Goal: Information Seeking & Learning: Learn about a topic

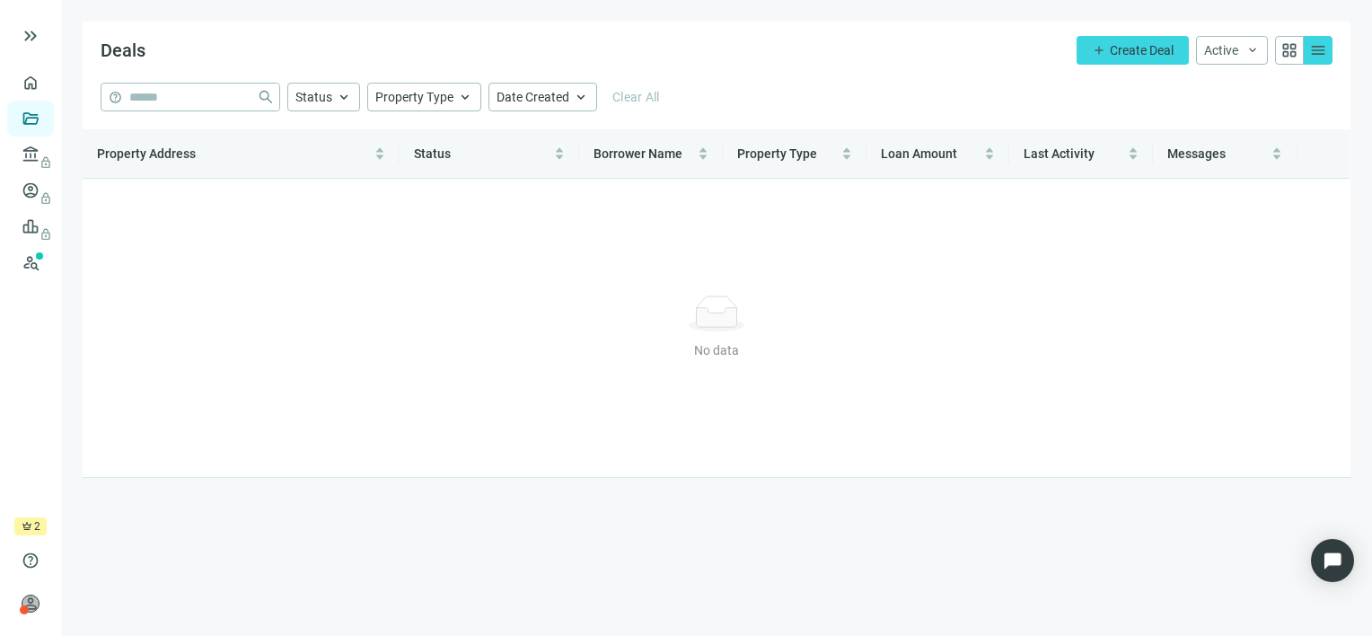
click at [45, 126] on link "Deals" at bounding box center [61, 118] width 32 height 14
click at [34, 161] on span "lock" at bounding box center [32, 154] width 14 height 14
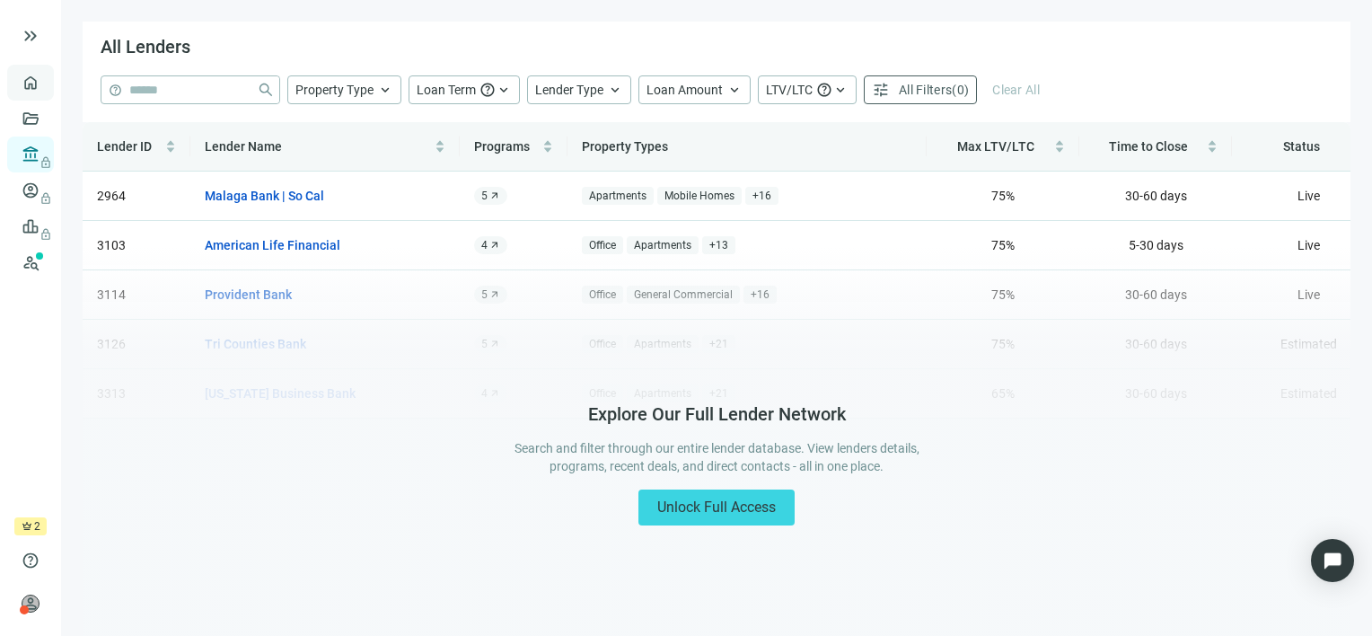
click at [45, 83] on link "Overview" at bounding box center [71, 82] width 53 height 14
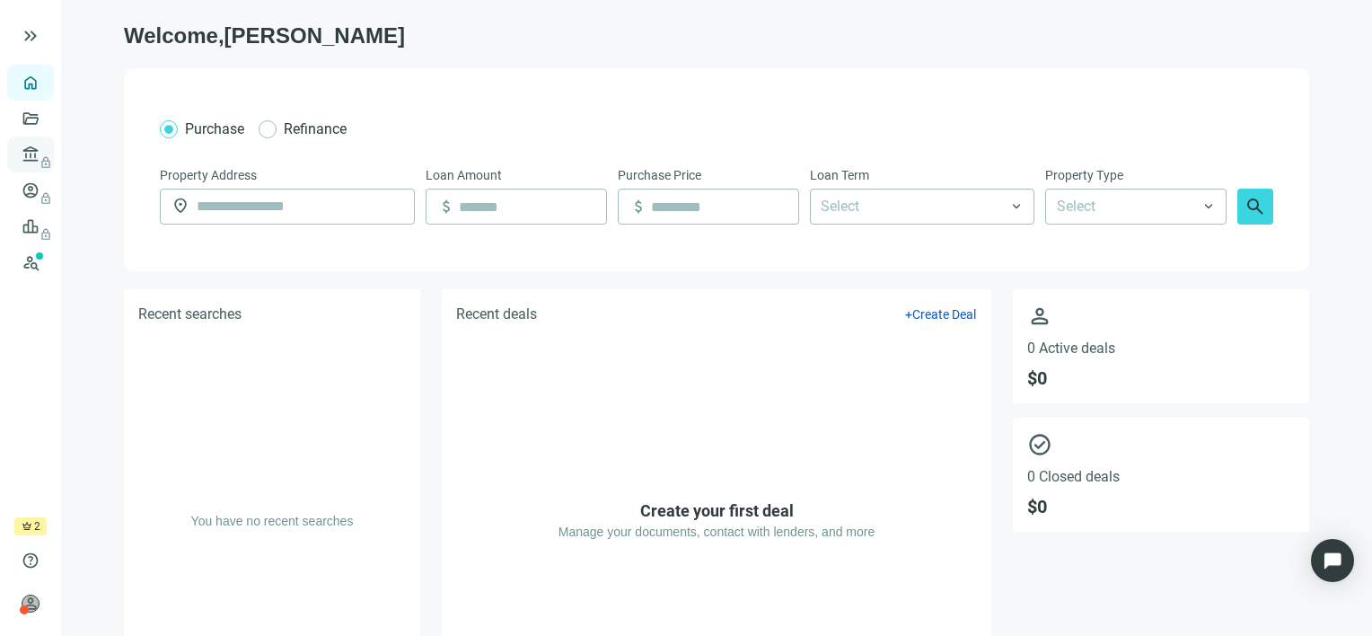
click at [45, 151] on link "Lenders lock" at bounding box center [68, 154] width 47 height 14
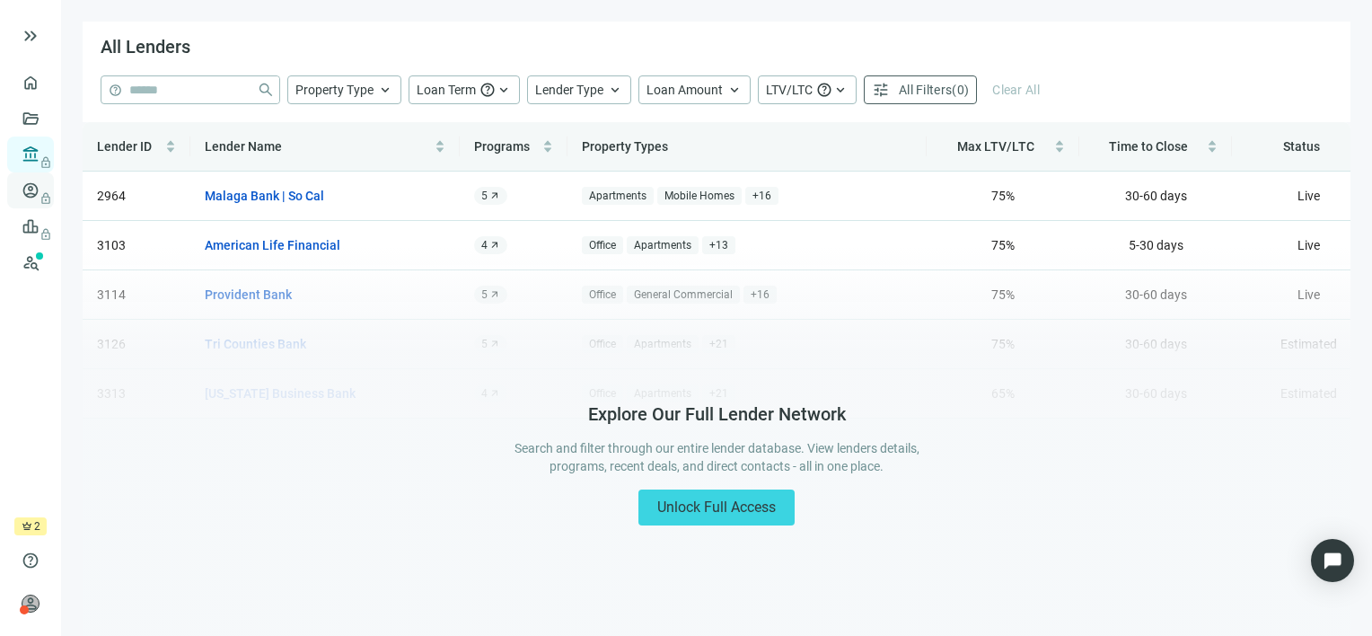
click at [45, 194] on link "Borrowers lock" at bounding box center [74, 190] width 58 height 14
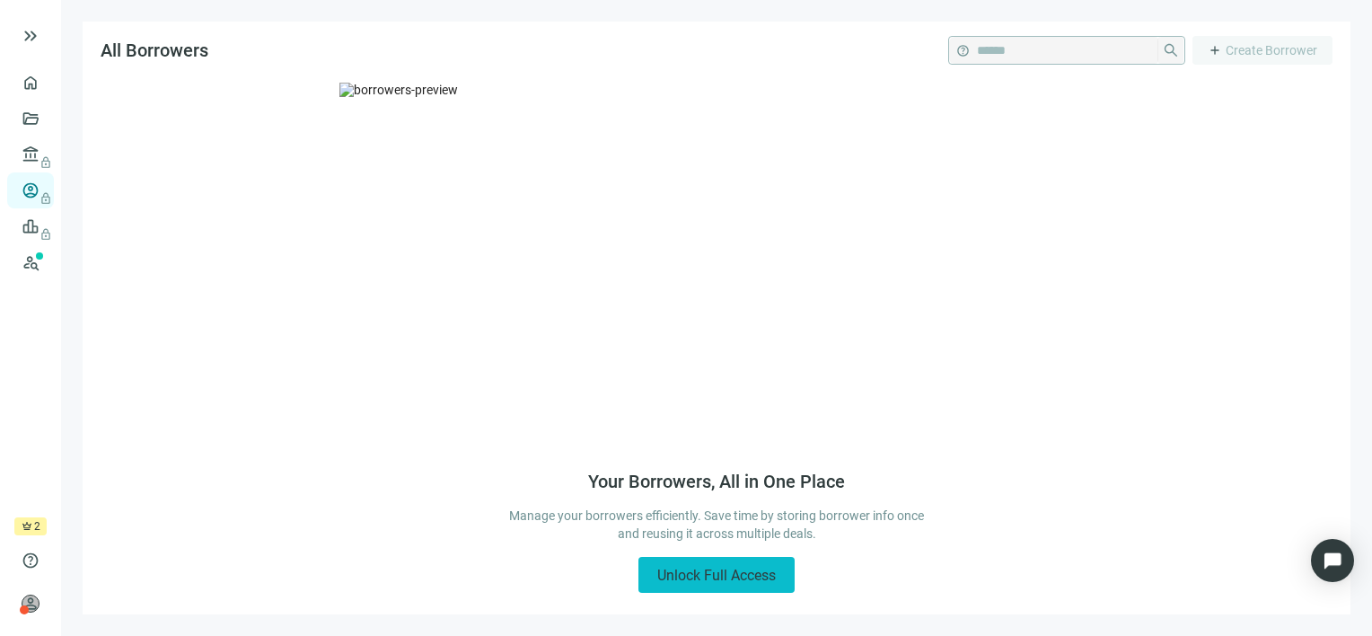
click at [756, 569] on span "Unlock Full Access" at bounding box center [716, 574] width 119 height 17
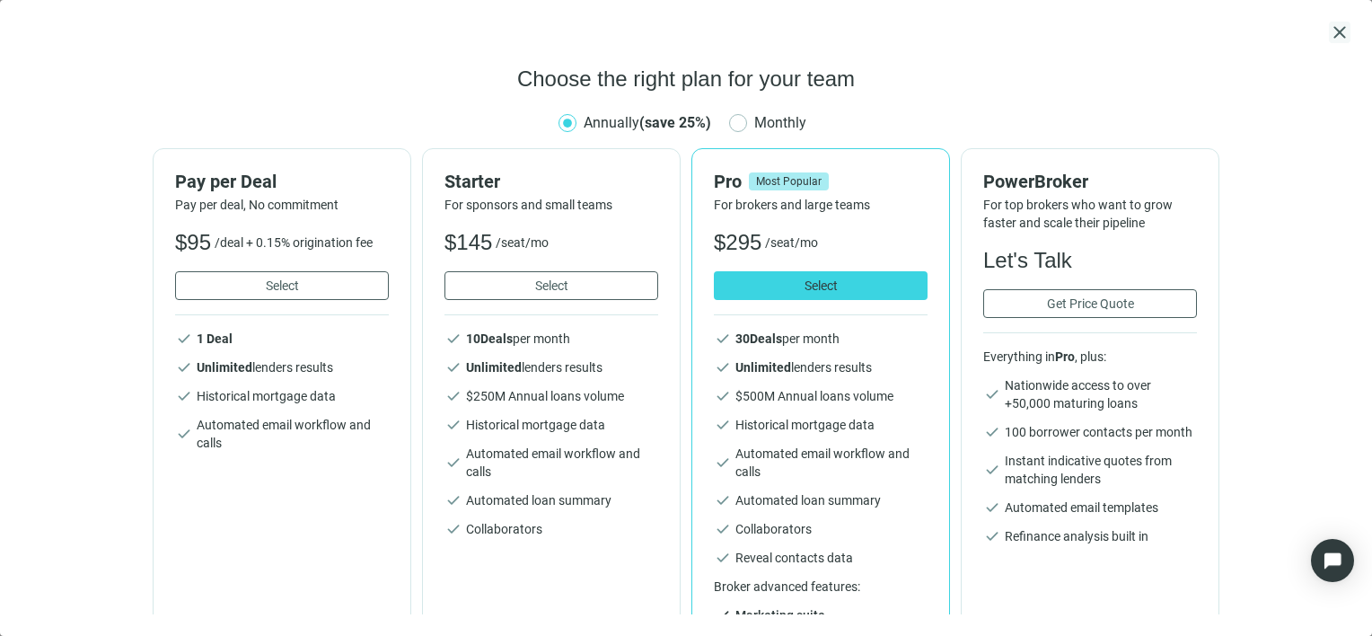
click at [1336, 35] on span "close" at bounding box center [1340, 33] width 22 height 22
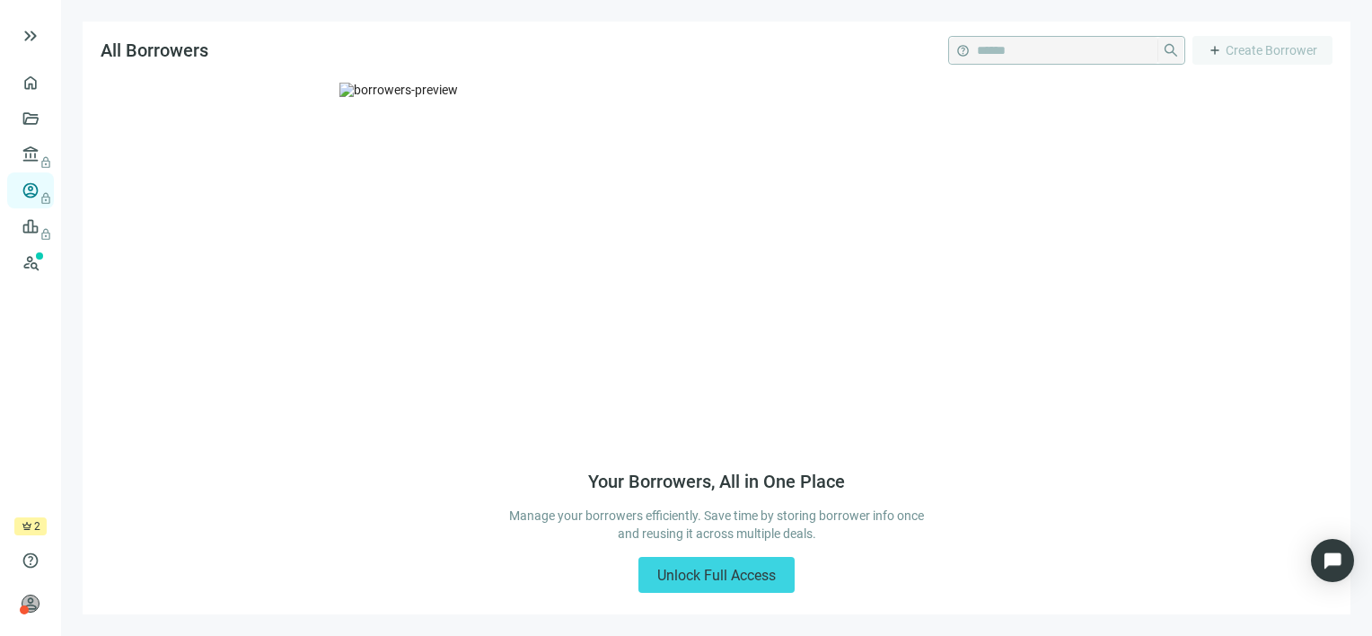
click at [37, 514] on ul "home Overview folder_open Deals account_balance lock Lenders lock account_circl…" at bounding box center [30, 291] width 61 height 452
click at [47, 80] on link "Overview" at bounding box center [71, 82] width 53 height 14
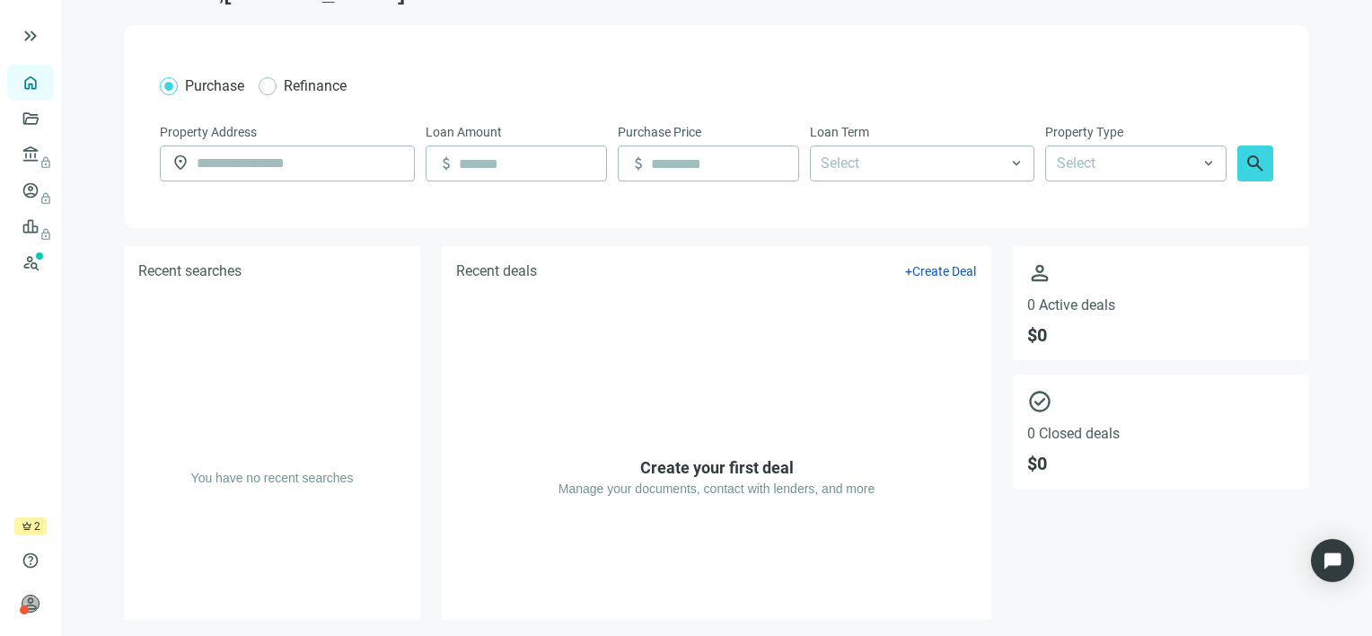
scroll to position [48, 0]
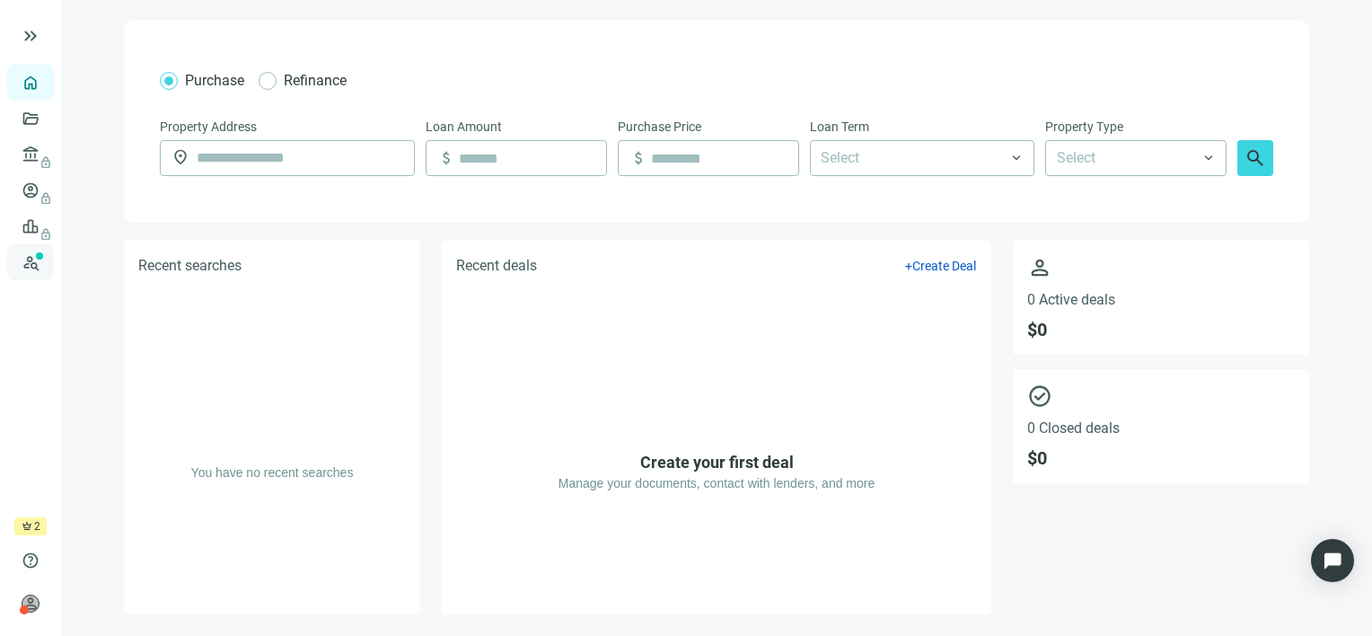
click at [49, 267] on link "Prospects New" at bounding box center [73, 262] width 57 height 36
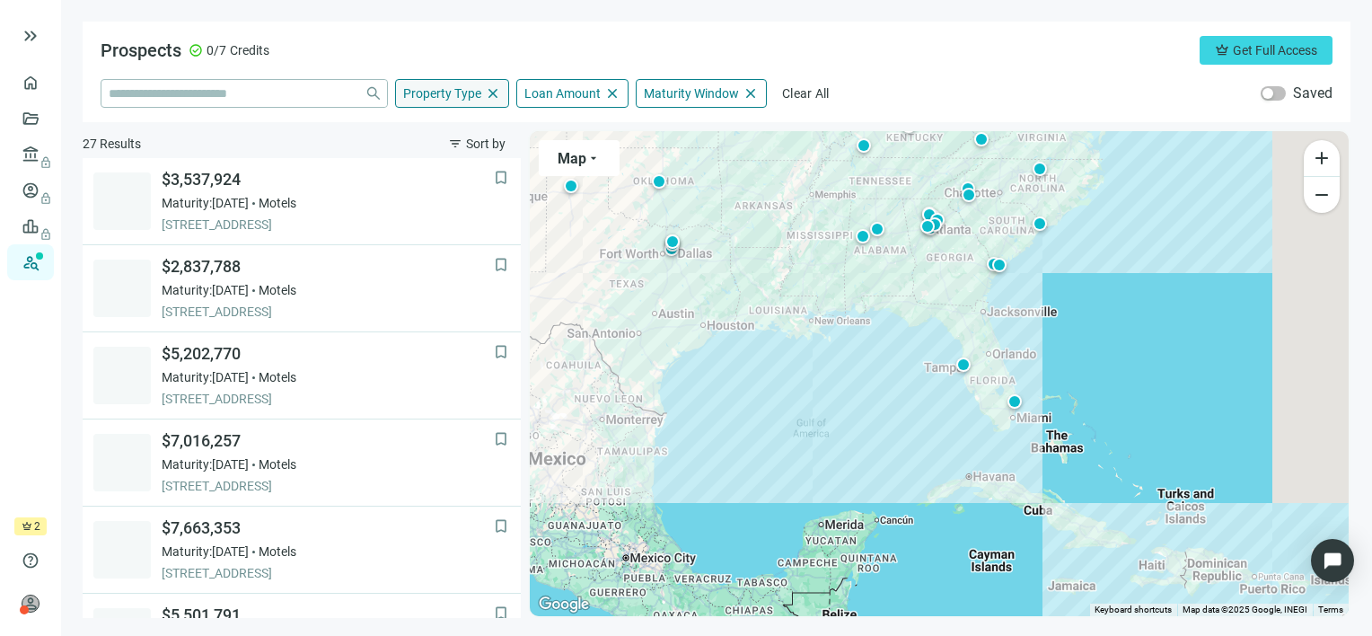
click at [461, 92] on span "Property Type" at bounding box center [442, 93] width 78 height 16
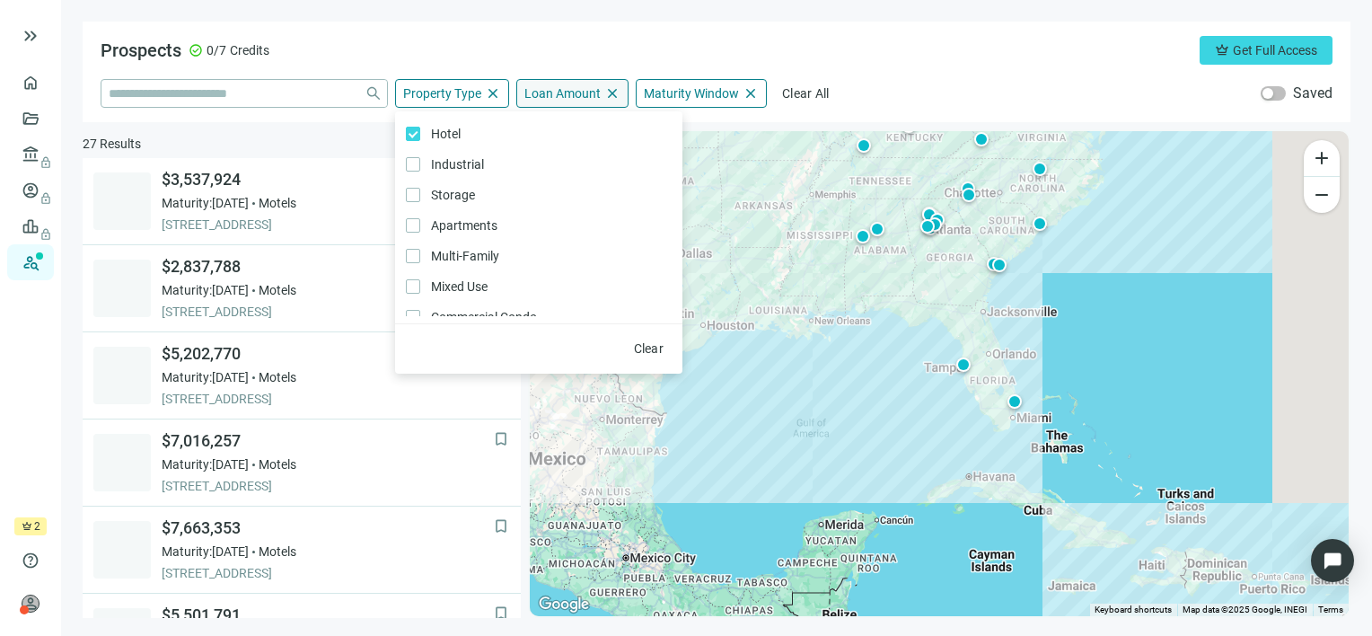
click at [577, 94] on span "Loan Amount" at bounding box center [562, 93] width 76 height 16
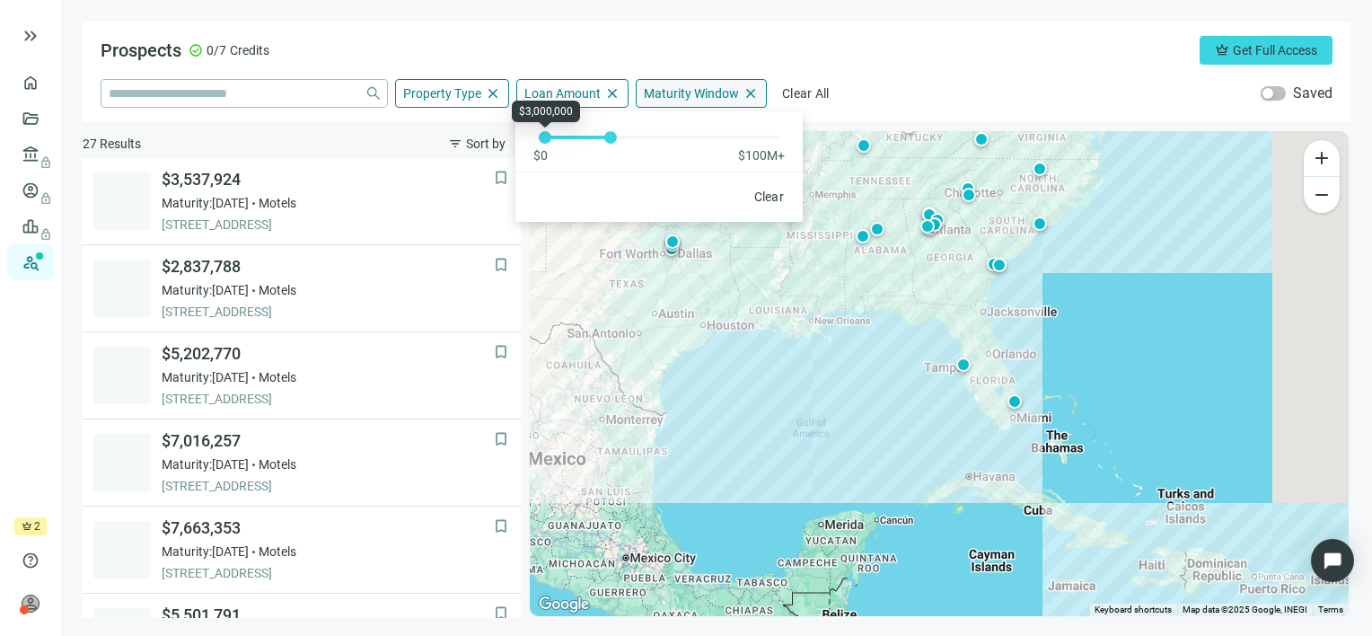
click at [715, 95] on span "Maturity Window" at bounding box center [691, 93] width 95 height 16
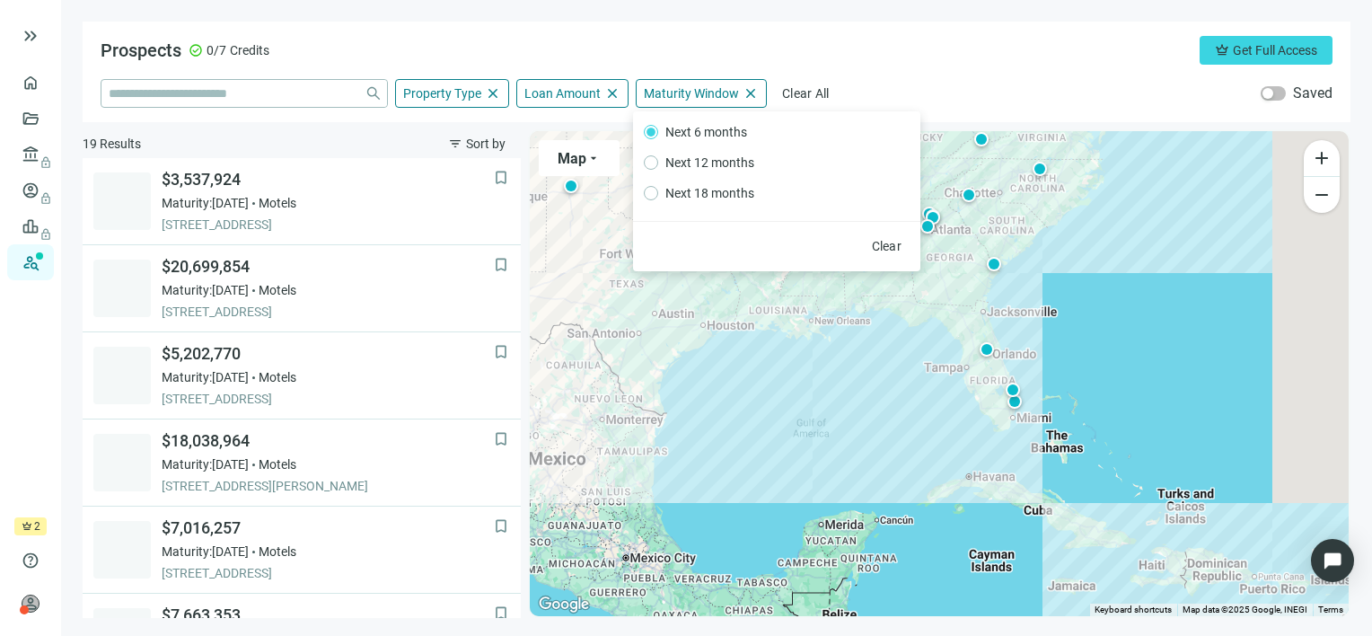
click at [1121, 79] on div "close Property Type close Hotel Only Industrial Only Storage Only Apartments On…" at bounding box center [717, 93] width 1232 height 29
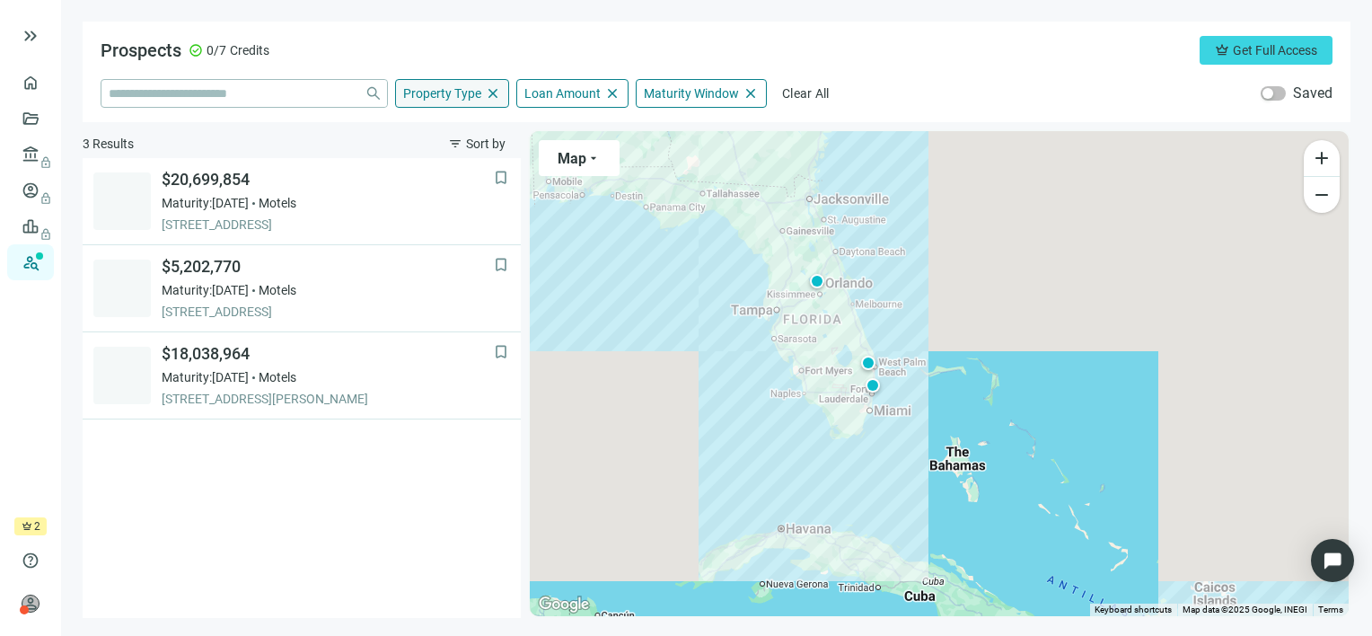
click at [467, 96] on span "Property Type" at bounding box center [442, 93] width 78 height 16
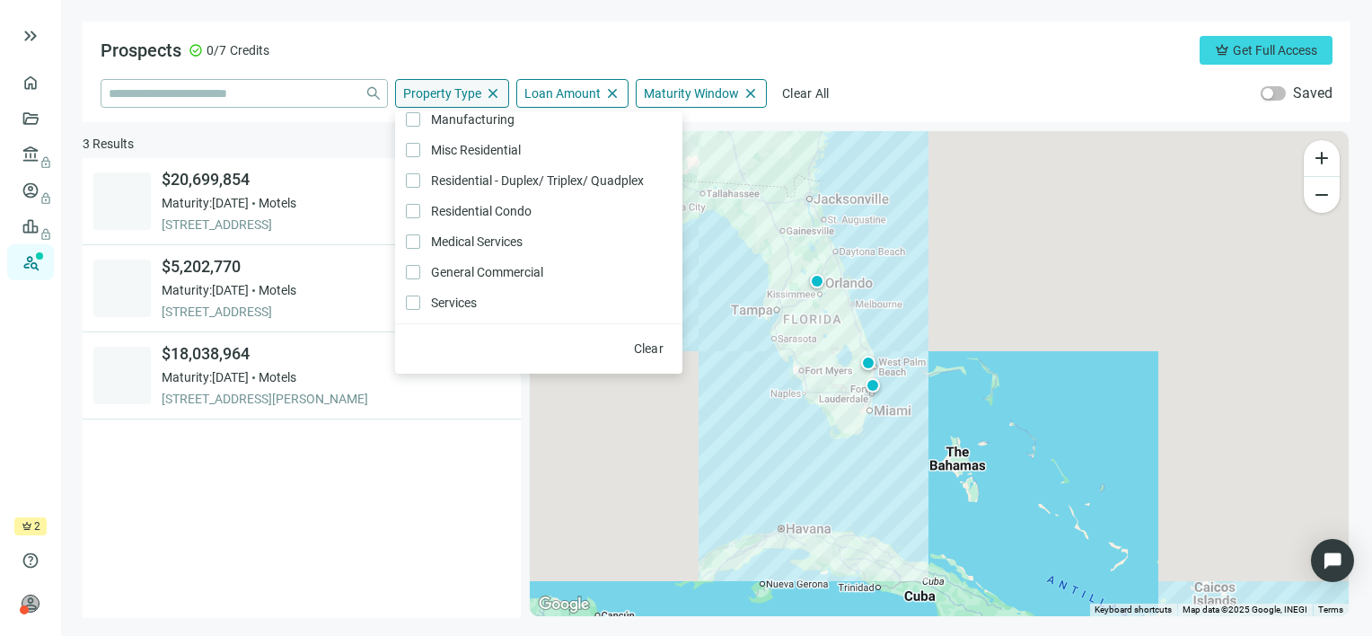
scroll to position [382, 0]
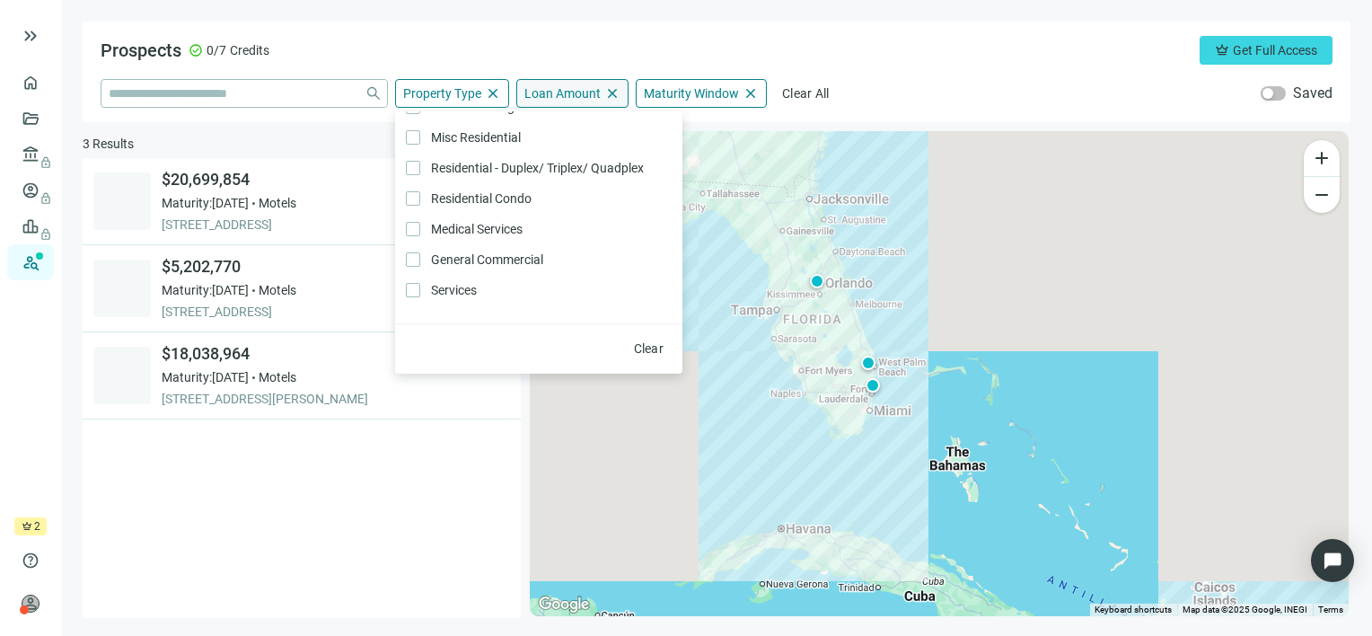
click at [583, 101] on div "Loan Amount close" at bounding box center [572, 93] width 112 height 29
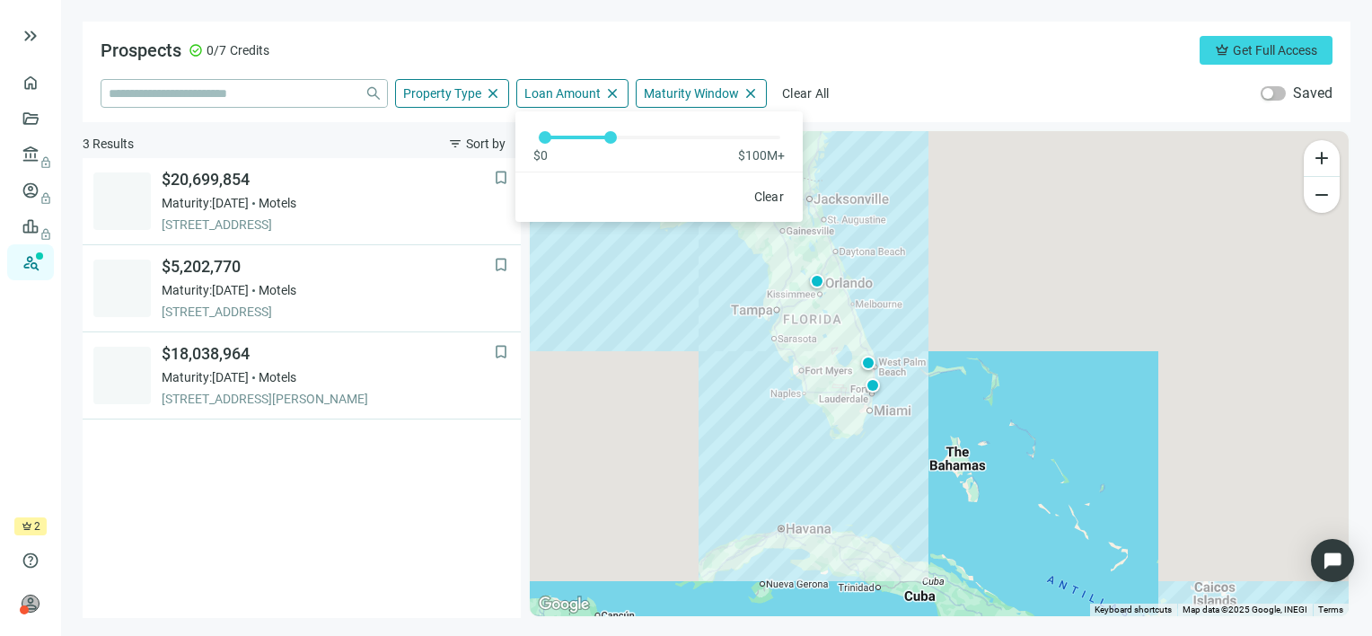
click at [984, 59] on div "Prospects check_circle 0/7 Credits crown Get Full Access" at bounding box center [717, 50] width 1232 height 29
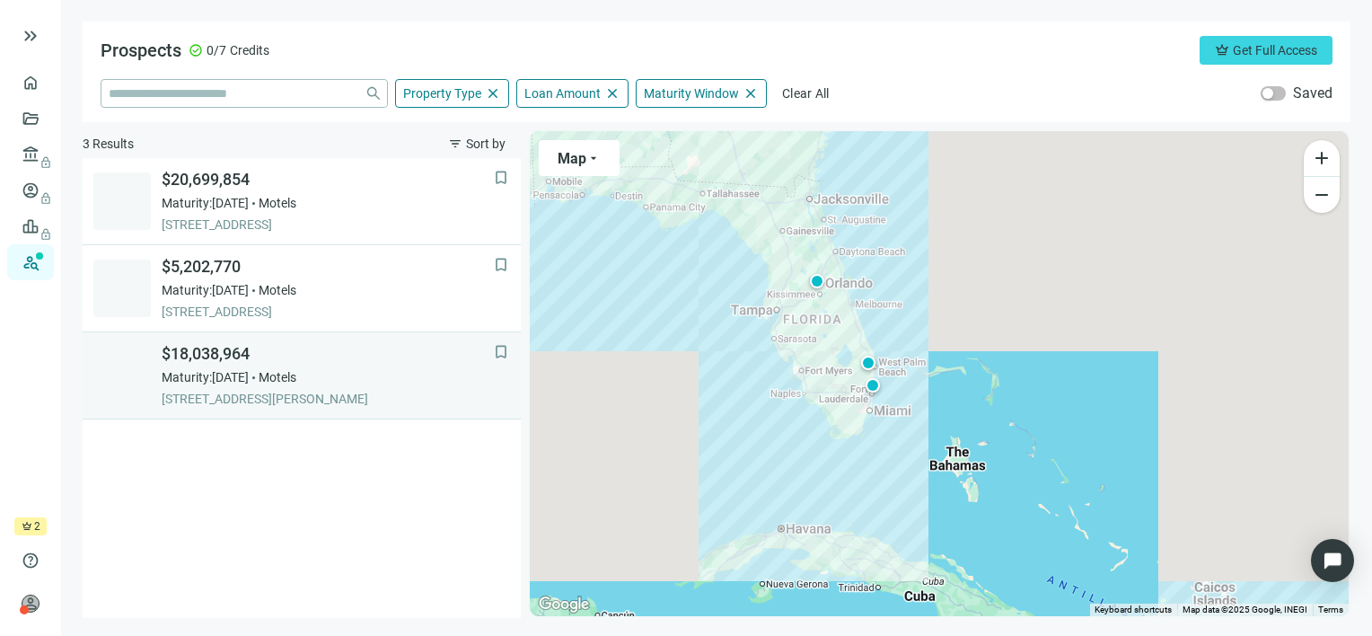
click at [384, 382] on div "Maturity: 12.31.2025 Motels" at bounding box center [328, 377] width 332 height 18
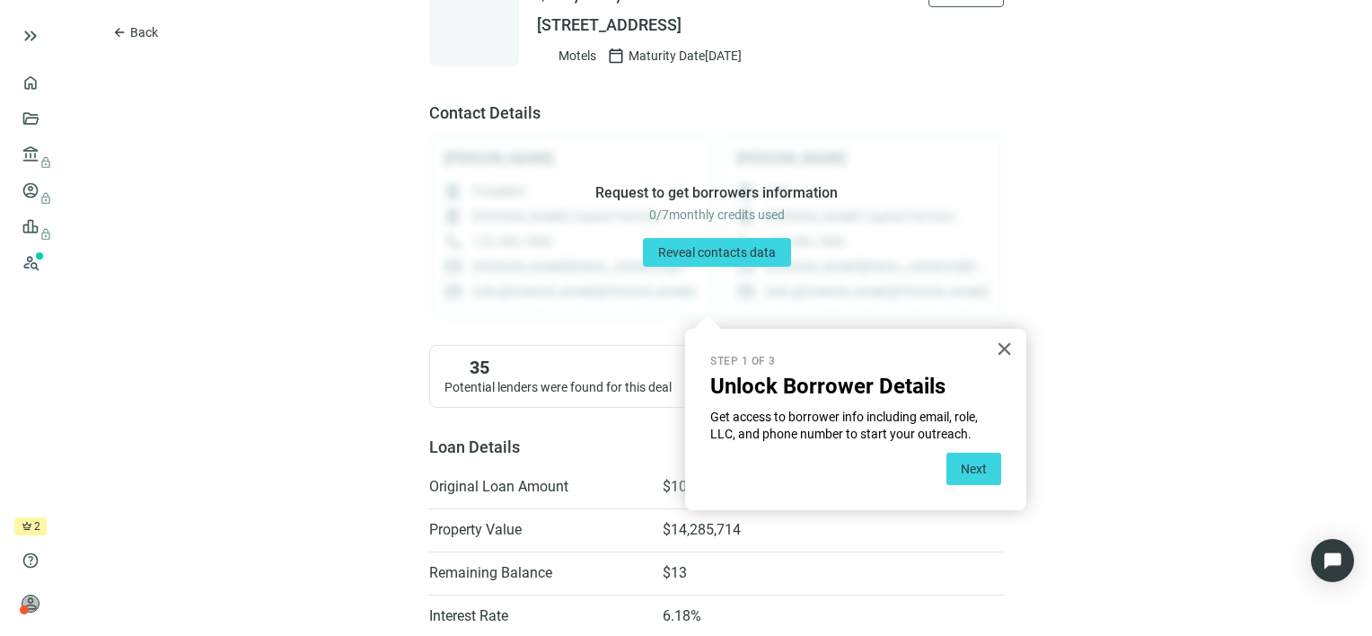
scroll to position [71, 0]
click at [991, 467] on button "Next" at bounding box center [973, 468] width 55 height 32
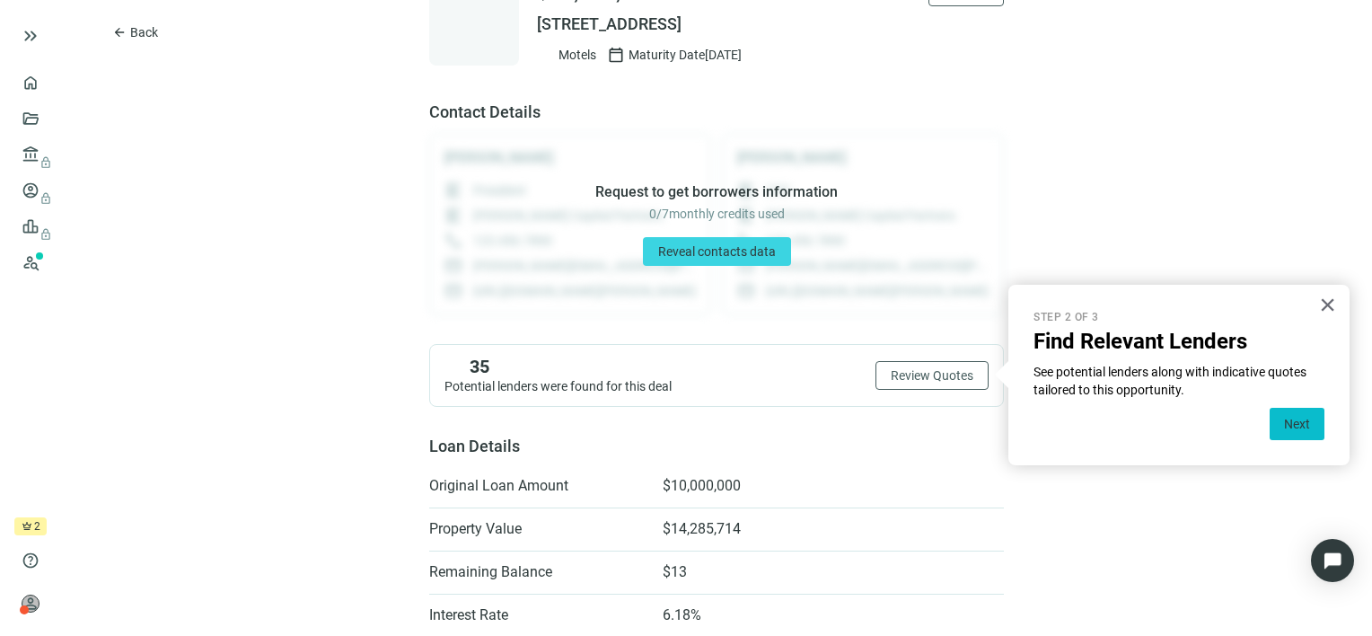
click at [1299, 422] on button "Next" at bounding box center [1296, 424] width 55 height 32
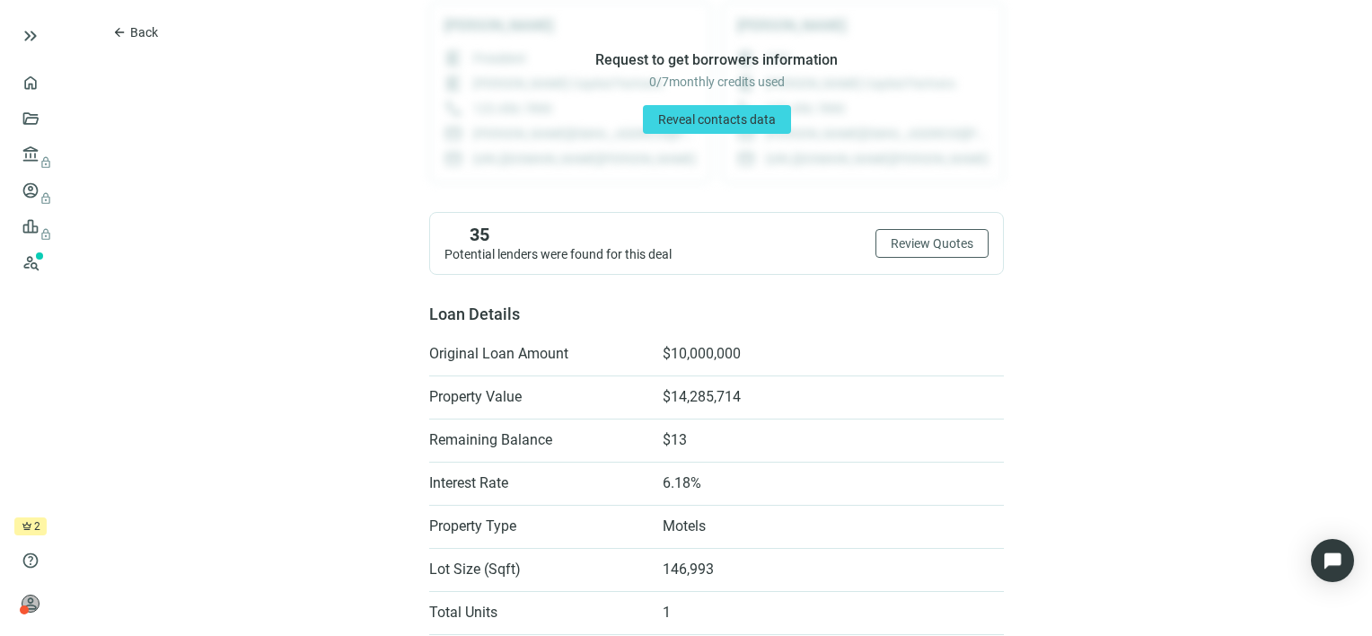
scroll to position [0, 0]
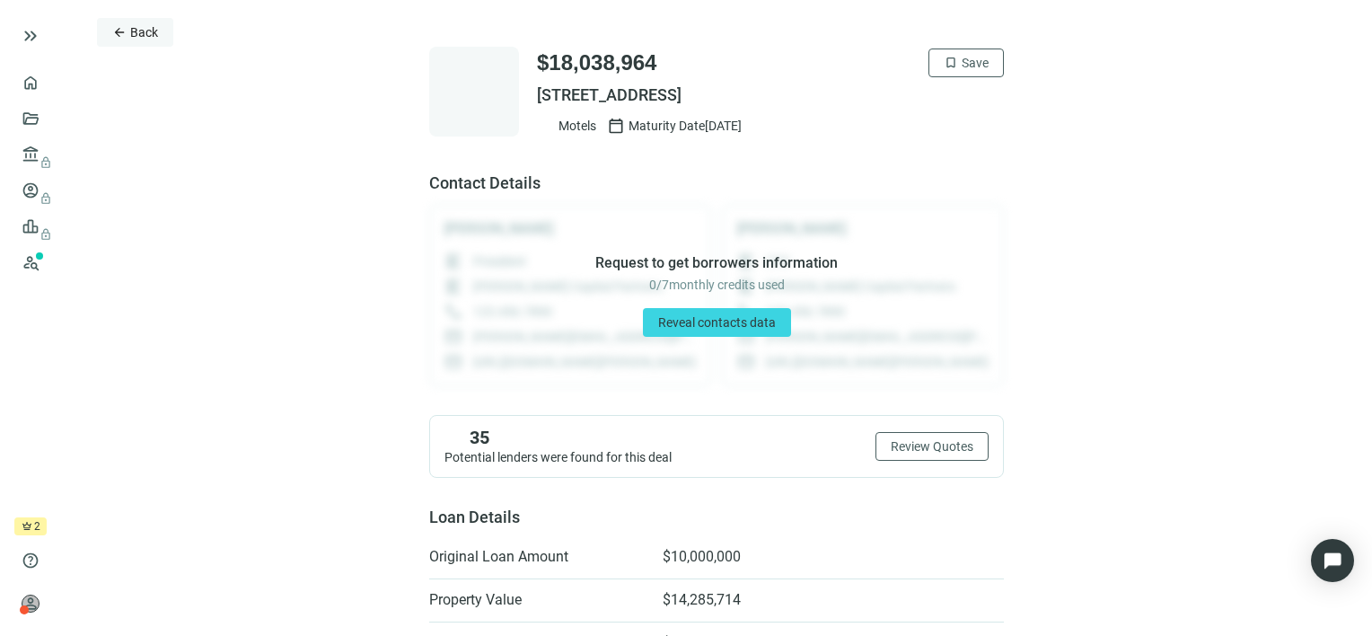
click at [133, 31] on span "Back" at bounding box center [144, 32] width 28 height 14
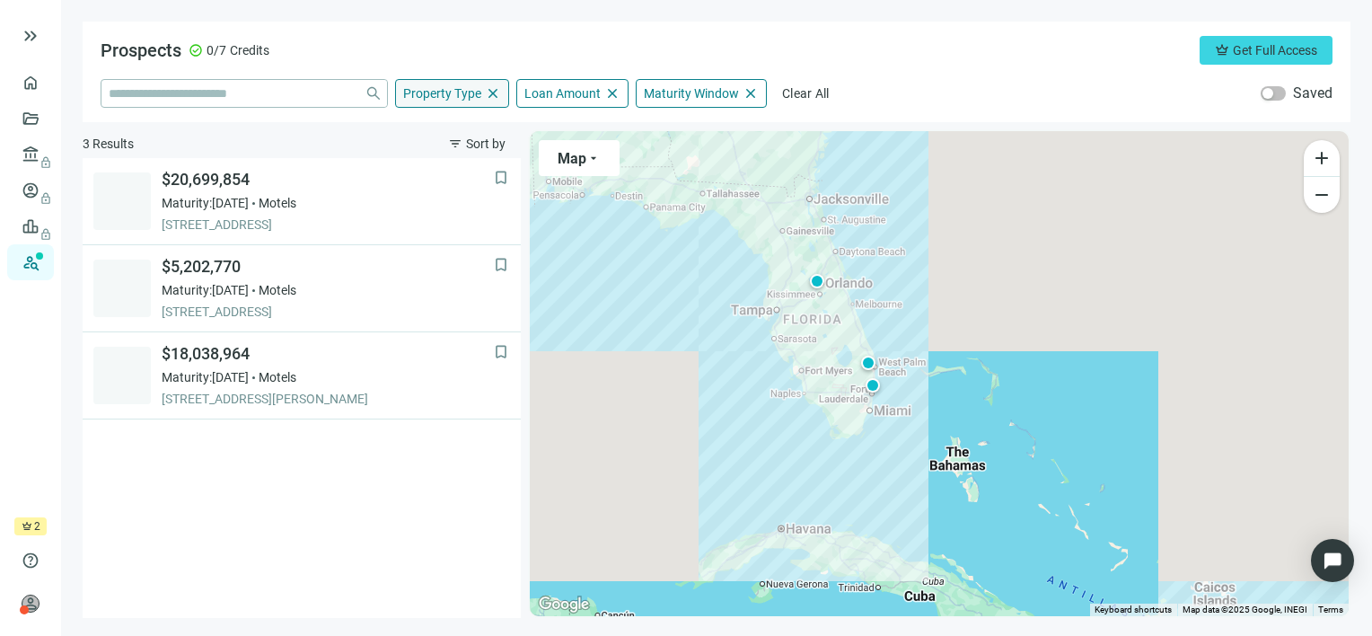
click at [454, 93] on span "Property Type" at bounding box center [442, 93] width 78 height 16
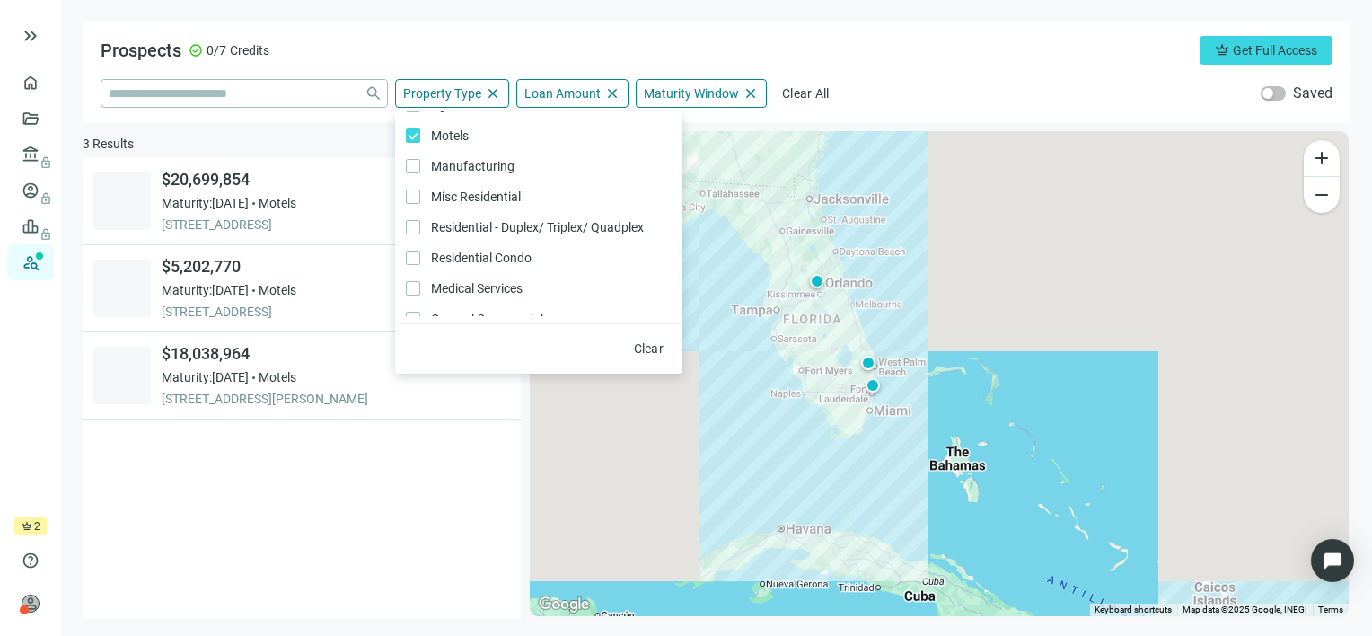
scroll to position [382, 0]
click at [576, 93] on span "Loan Amount" at bounding box center [562, 93] width 76 height 16
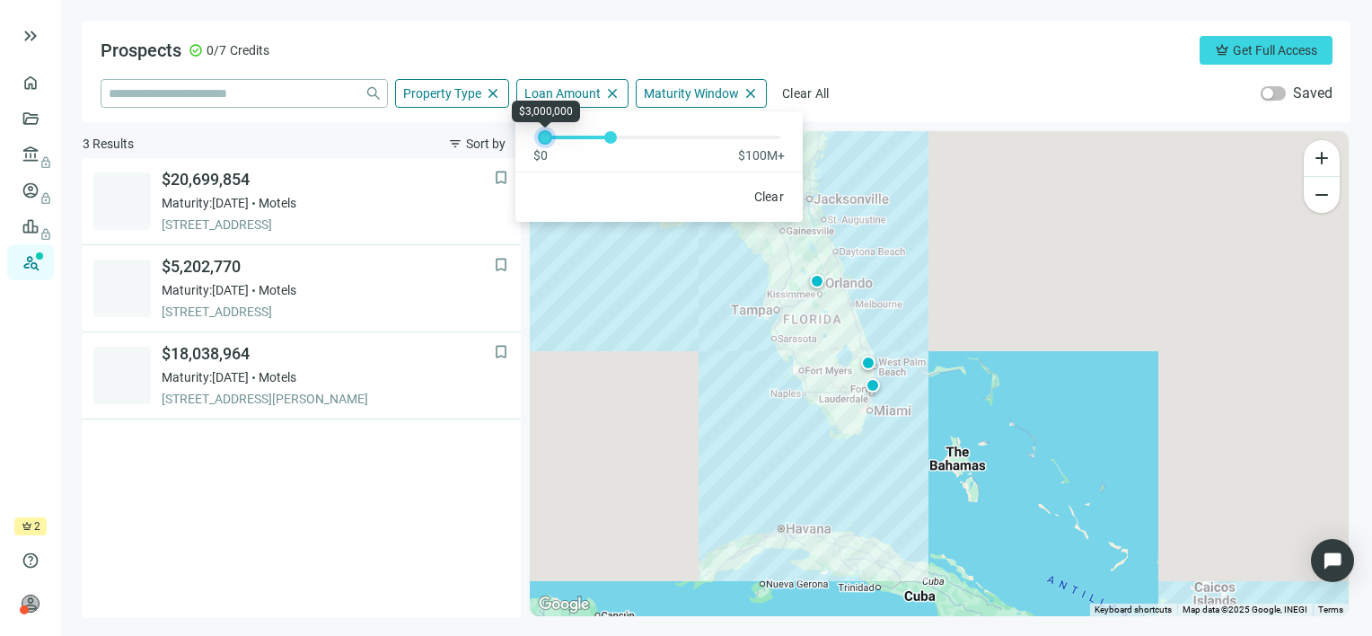
click at [548, 133] on div at bounding box center [544, 137] width 9 height 9
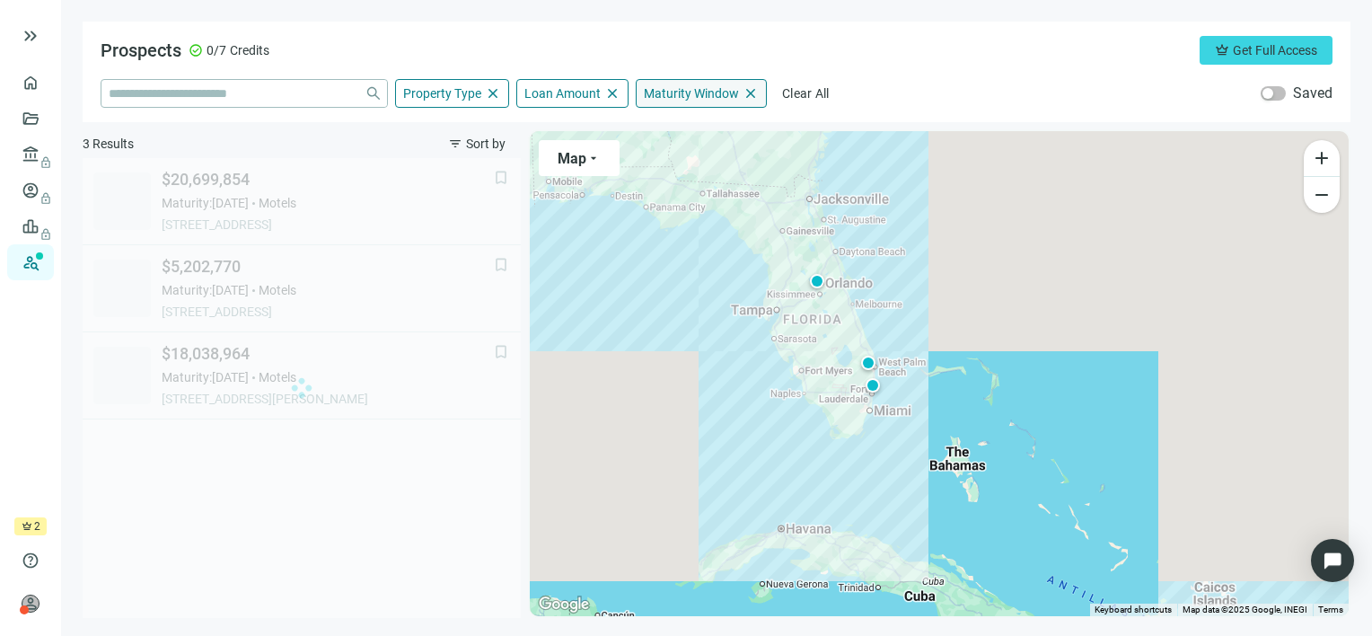
click at [663, 98] on span "Maturity Window" at bounding box center [691, 93] width 95 height 16
click at [967, 99] on div "close Property Type close Hotel Only Industrial Only Storage Only Apartments On…" at bounding box center [717, 93] width 1232 height 29
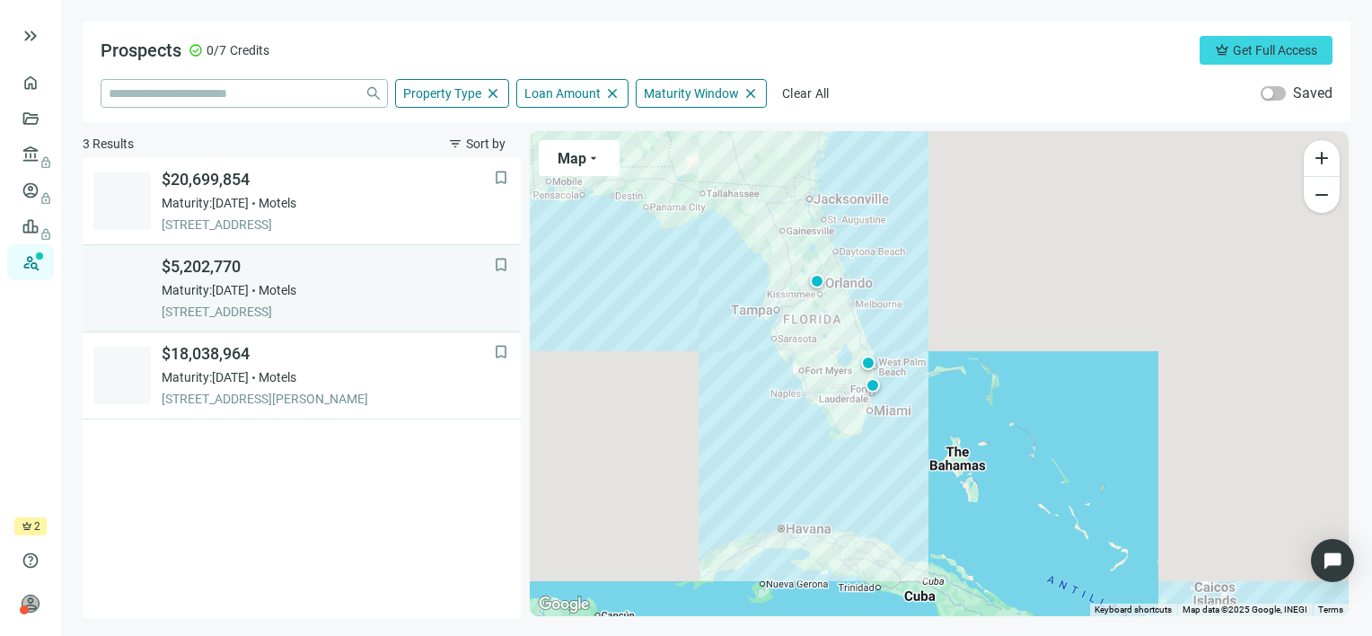
click at [190, 291] on span "Maturity: 12.30.2025" at bounding box center [205, 290] width 87 height 18
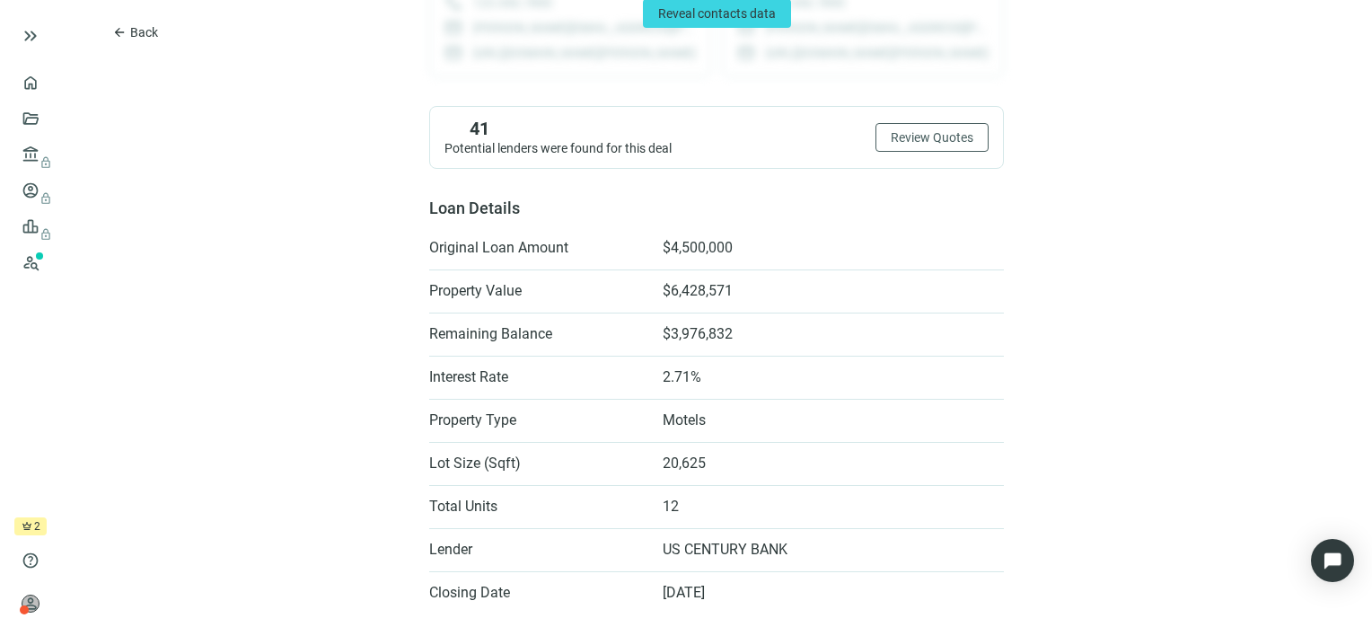
scroll to position [303, 0]
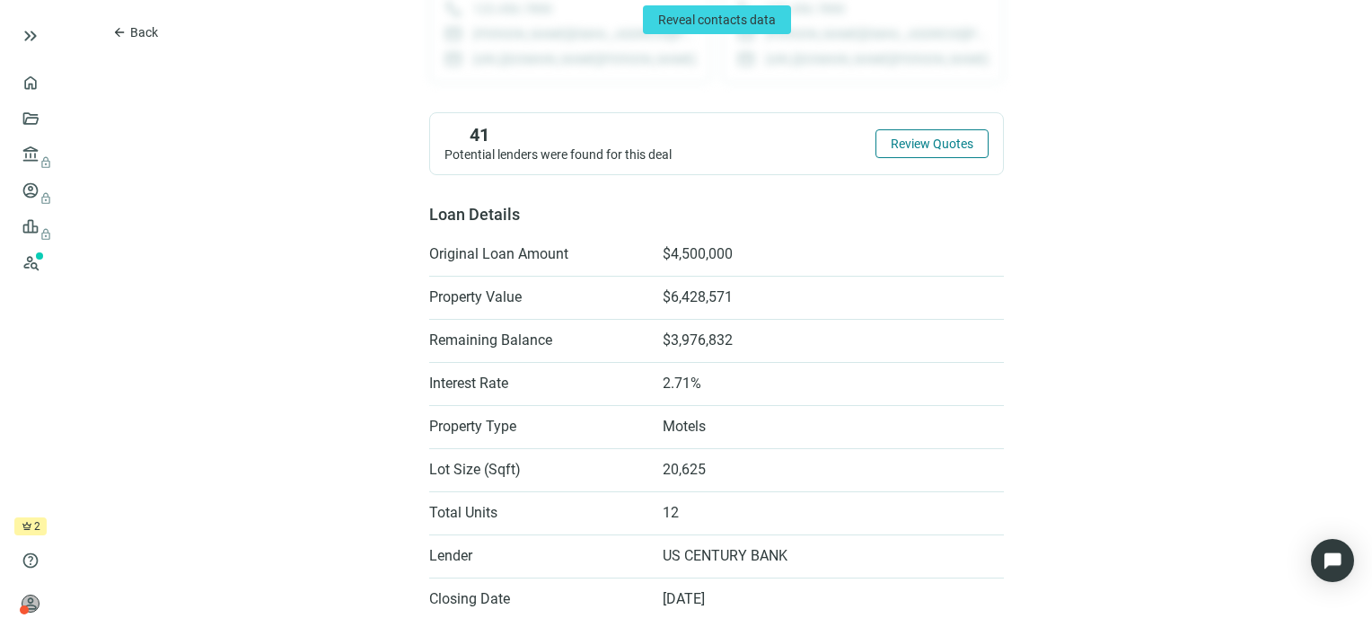
click at [945, 147] on span "Review Quotes" at bounding box center [932, 143] width 83 height 14
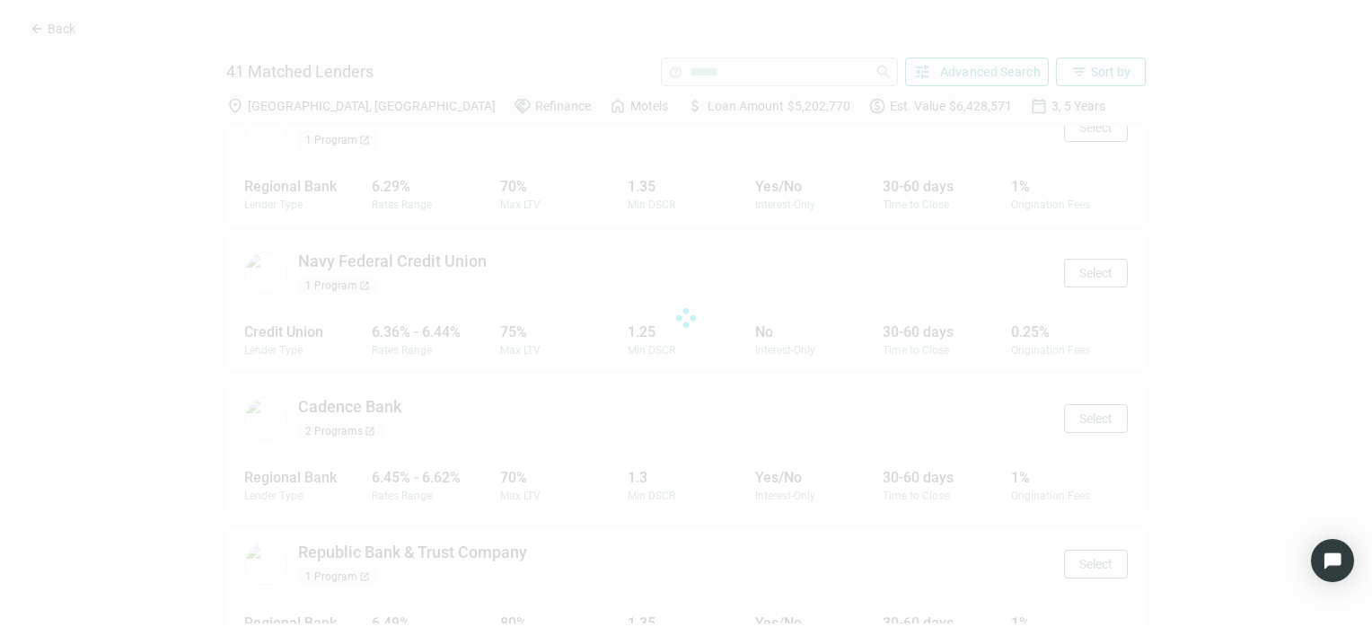
scroll to position [2393, 0]
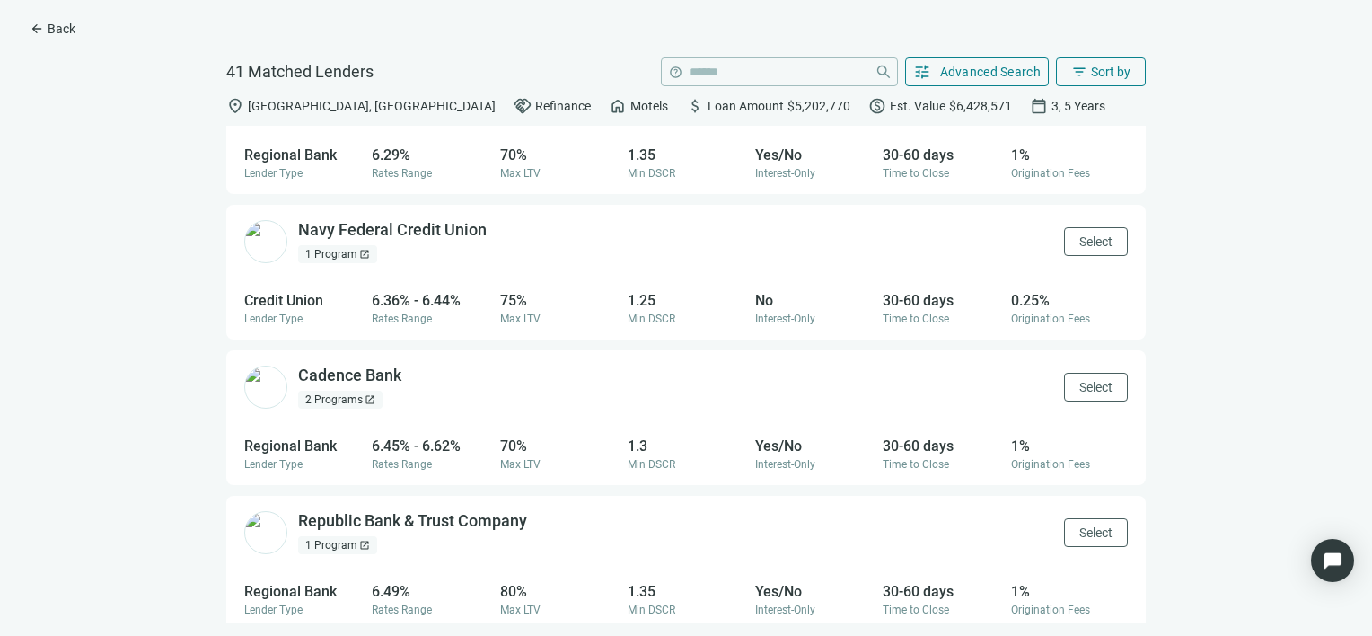
click at [261, 391] on img at bounding box center [265, 386] width 43 height 43
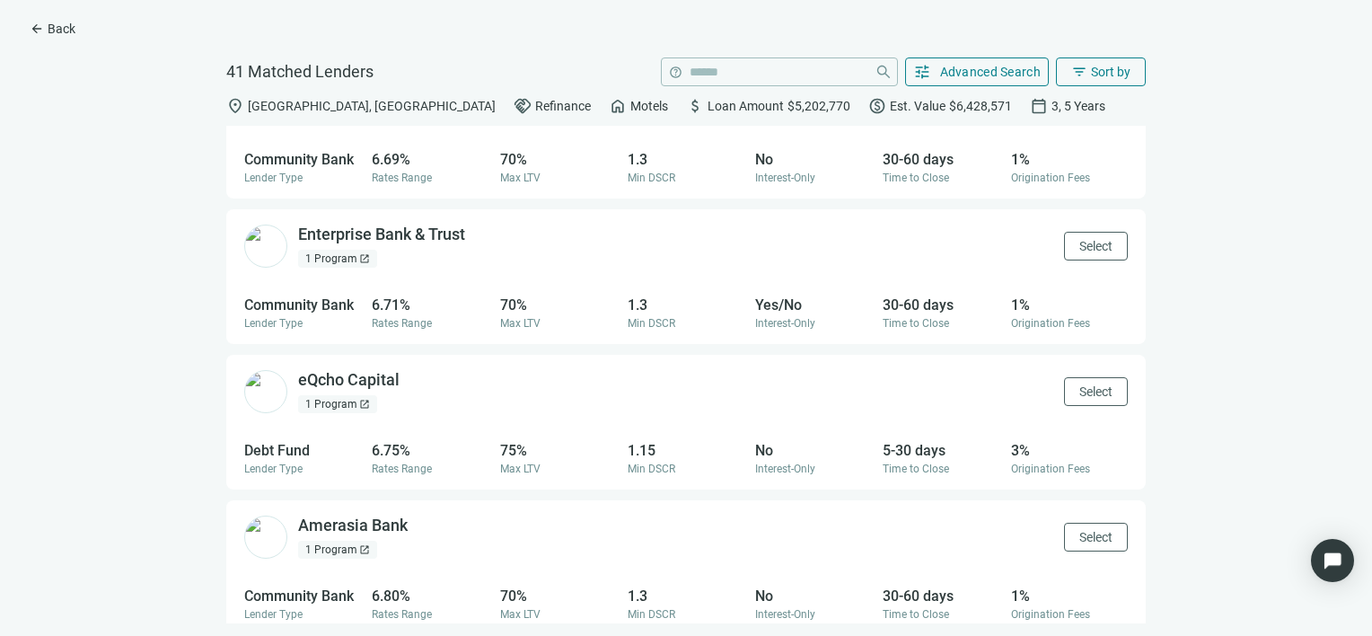
scroll to position [3699, 0]
click at [1079, 251] on span "Select" at bounding box center [1095, 245] width 33 height 14
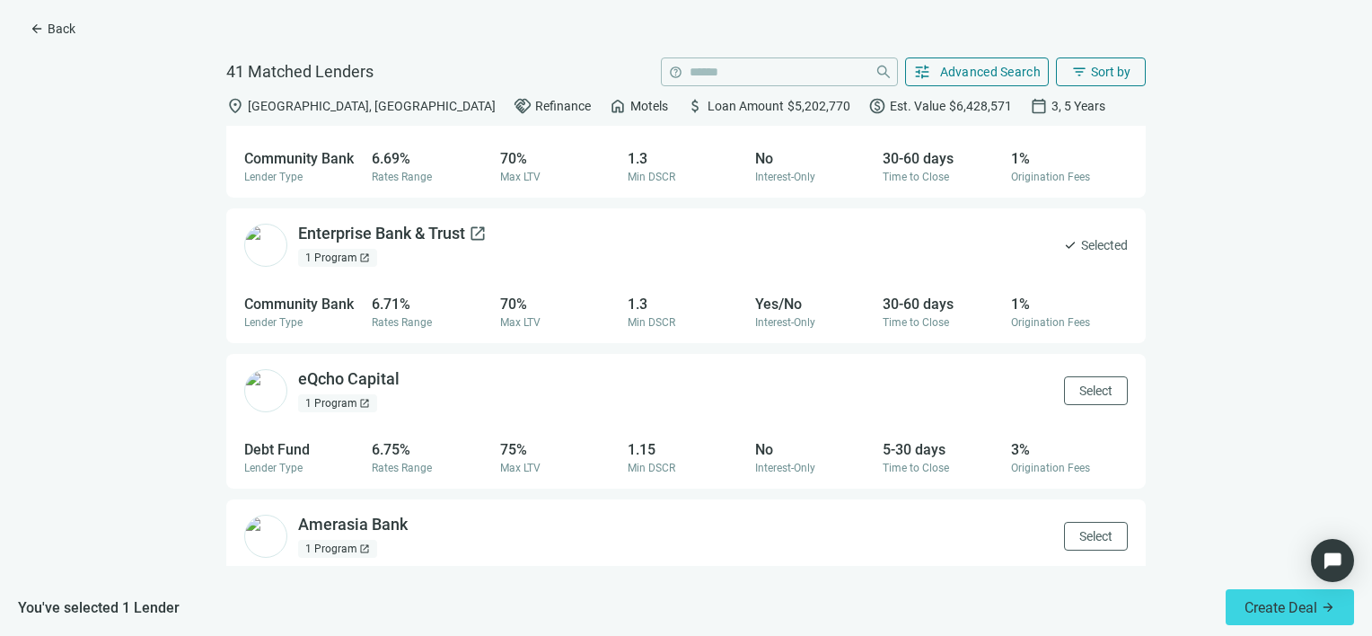
click at [448, 245] on div "Enterprise Bank & Trust open_in_new" at bounding box center [392, 234] width 189 height 22
click at [42, 25] on span "arrow_back" at bounding box center [37, 29] width 14 height 14
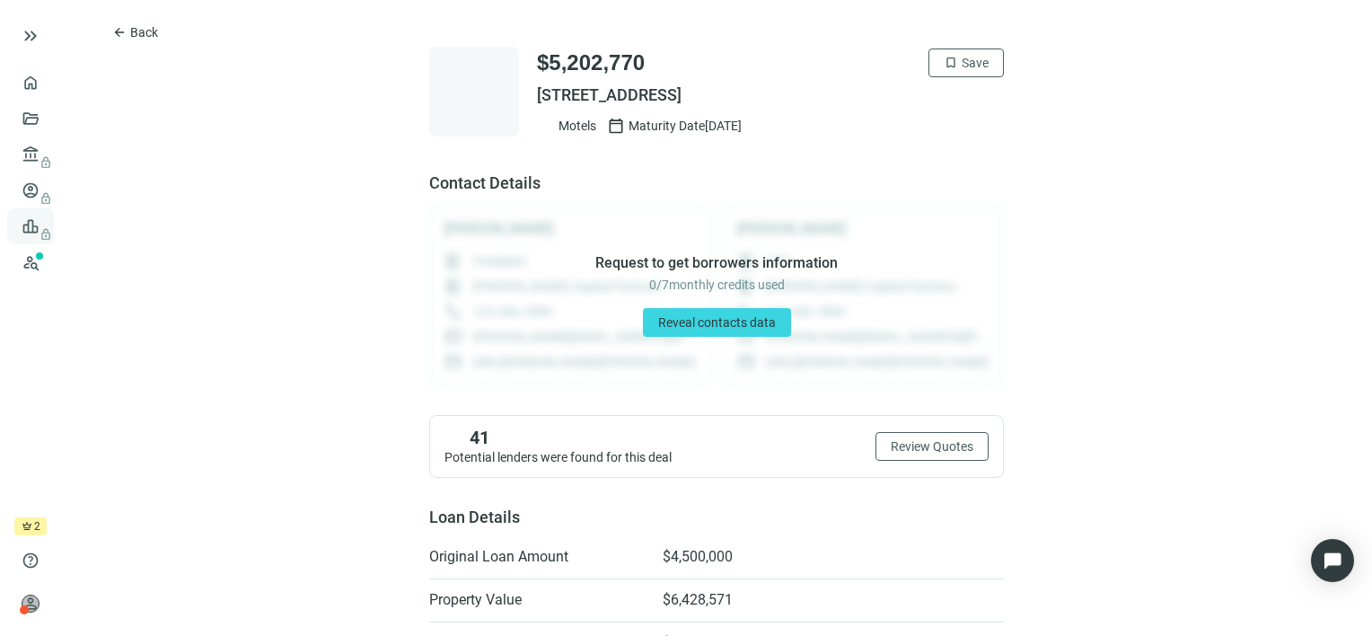
click at [45, 224] on link "Leads lock" at bounding box center [62, 226] width 35 height 14
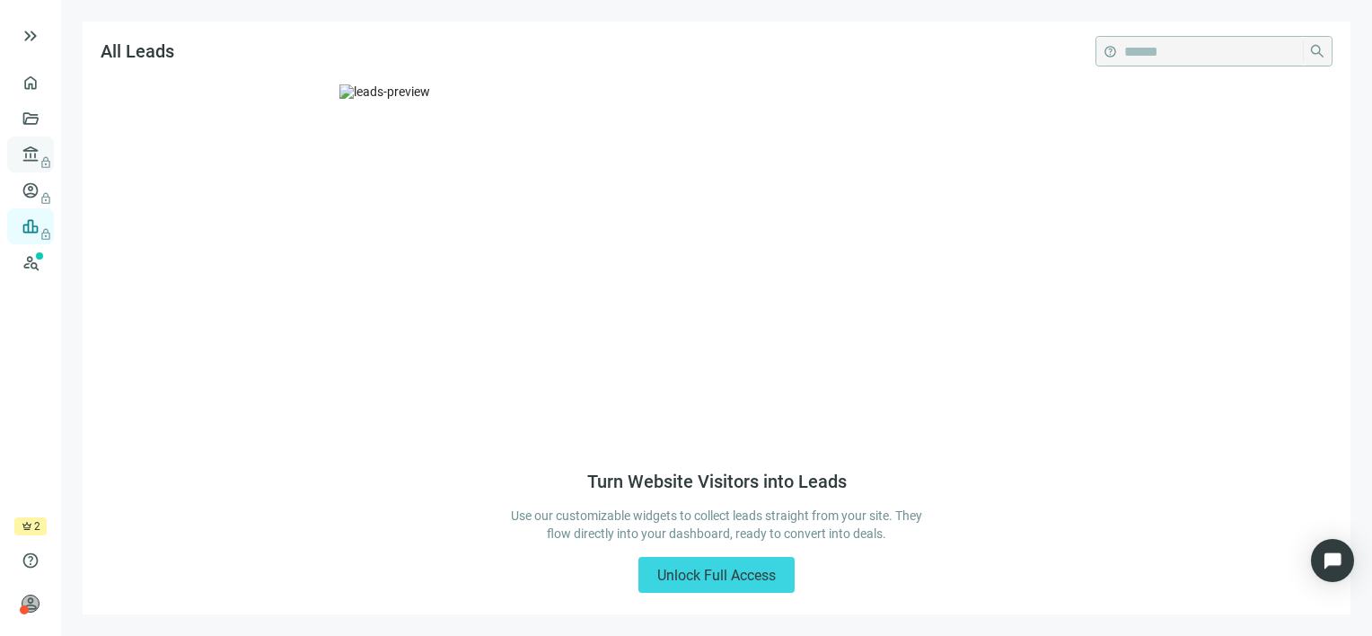
click at [27, 149] on span "lock" at bounding box center [32, 154] width 14 height 14
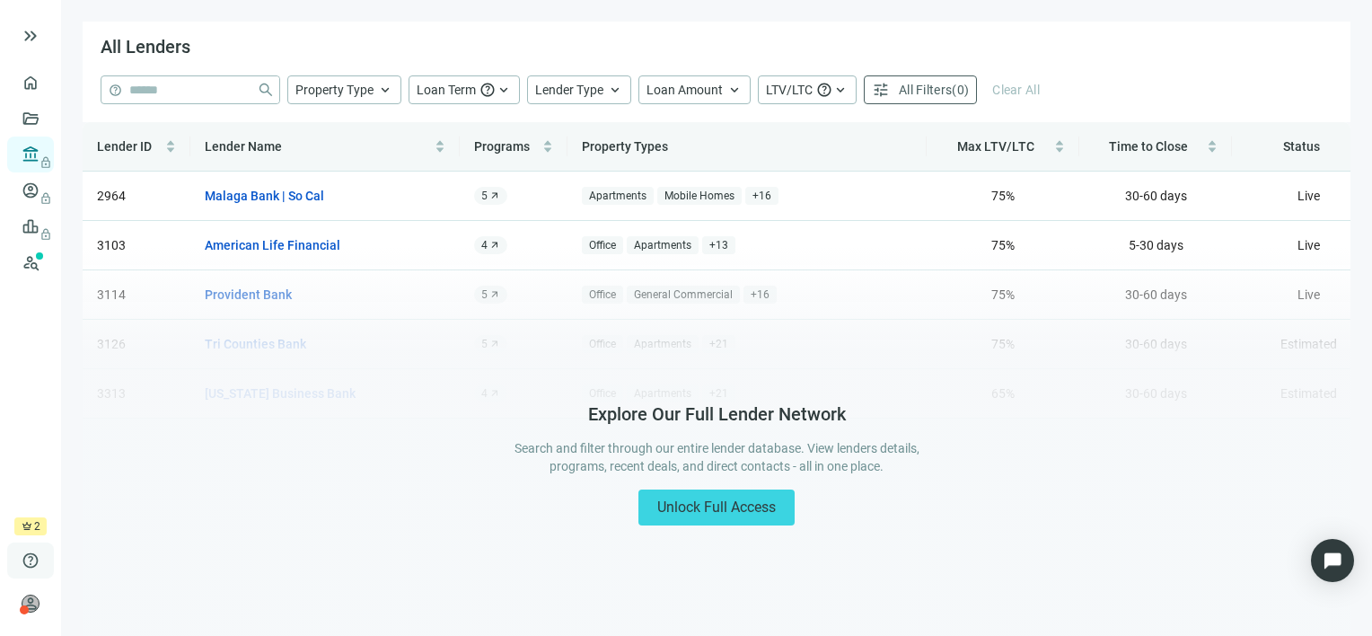
click at [29, 554] on span "help" at bounding box center [31, 560] width 18 height 18
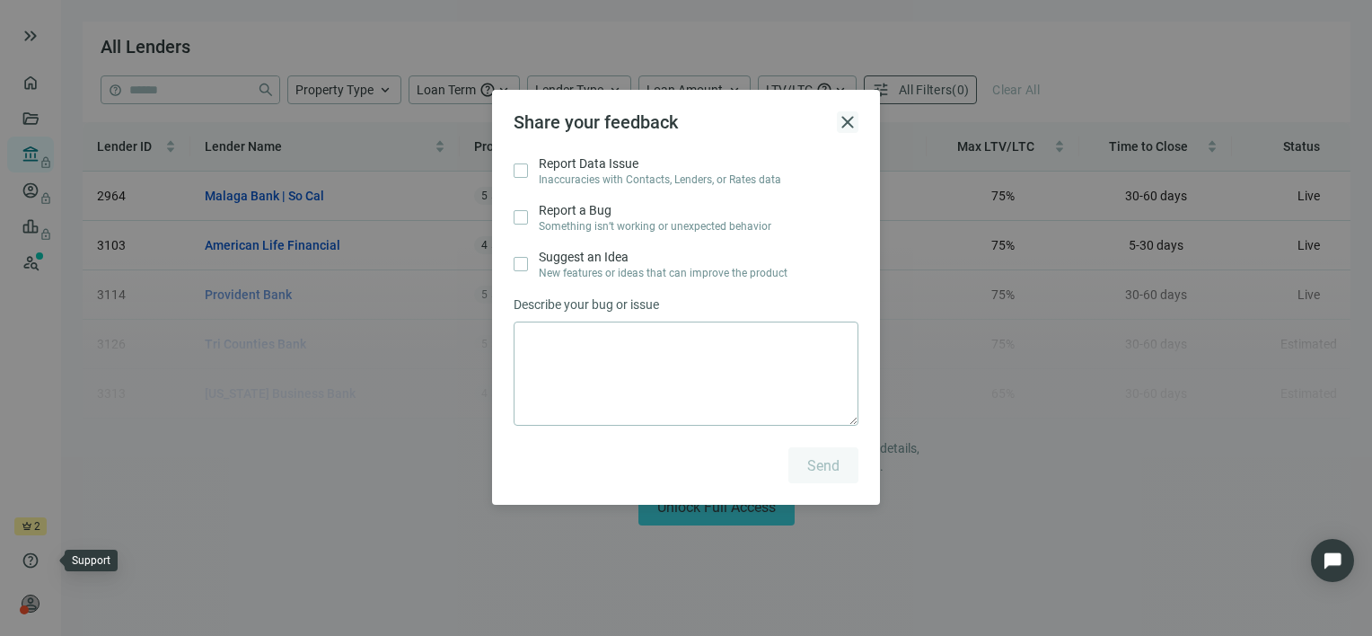
click at [842, 127] on span "close" at bounding box center [848, 122] width 22 height 22
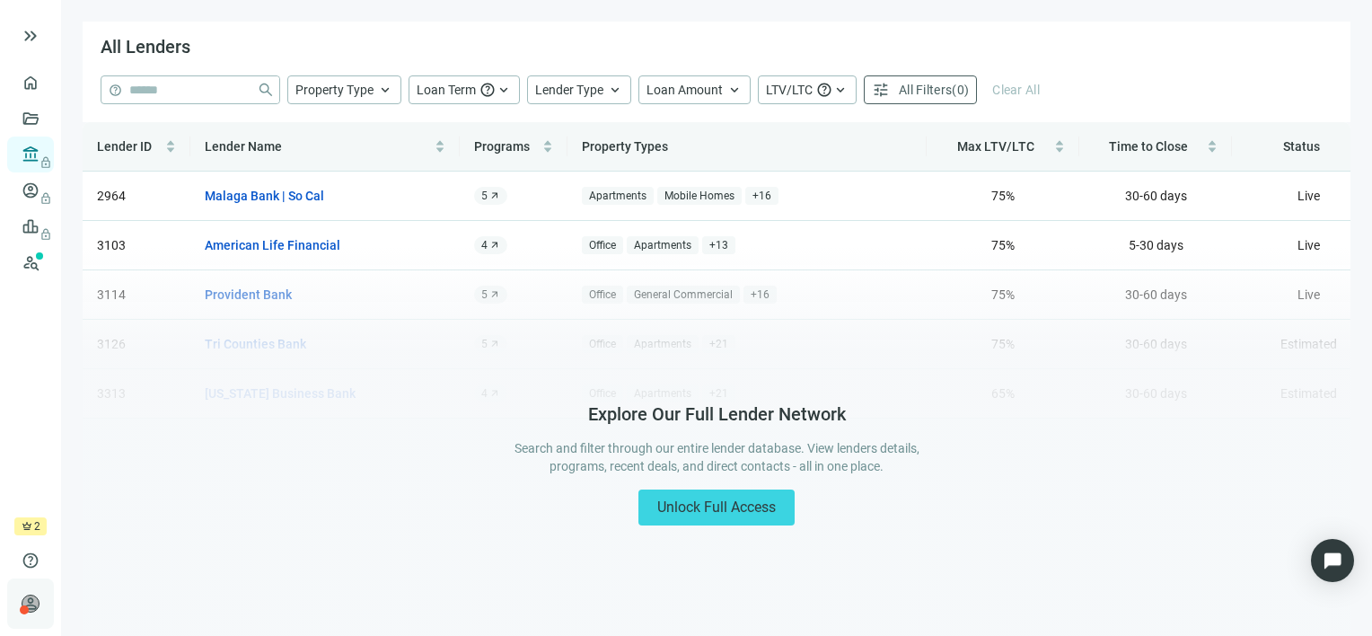
click at [32, 597] on span "person" at bounding box center [31, 603] width 18 height 18
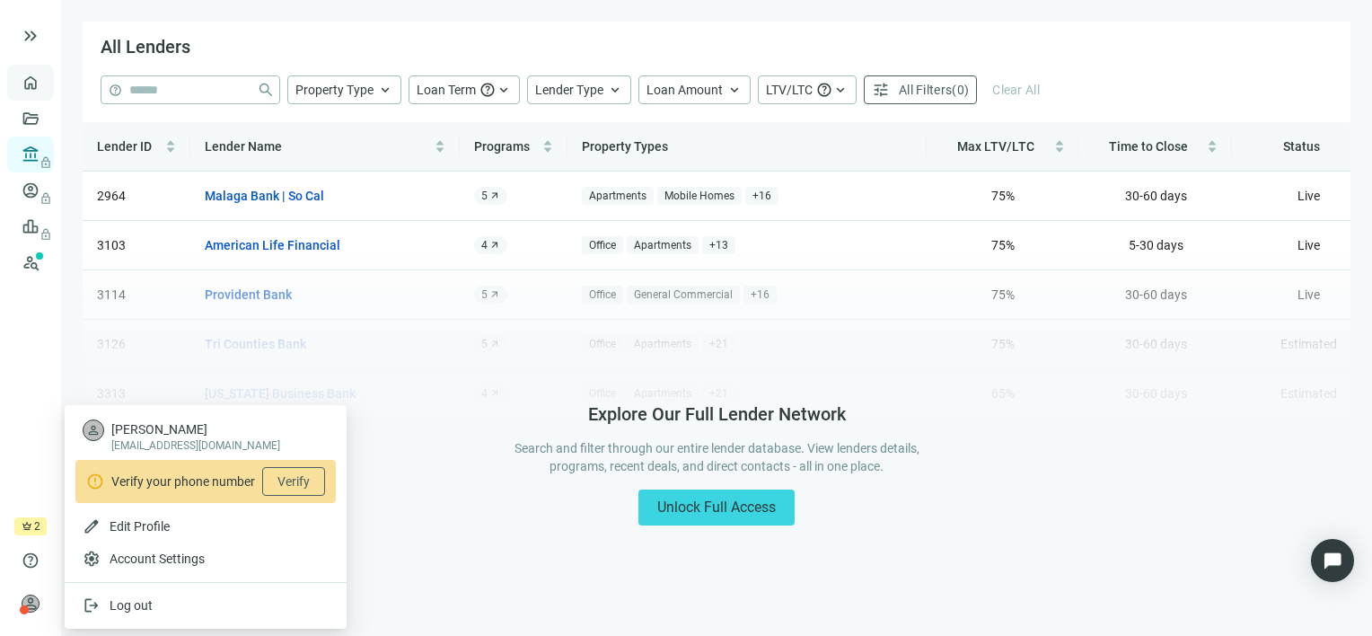
click at [45, 80] on link "Overview" at bounding box center [71, 82] width 53 height 14
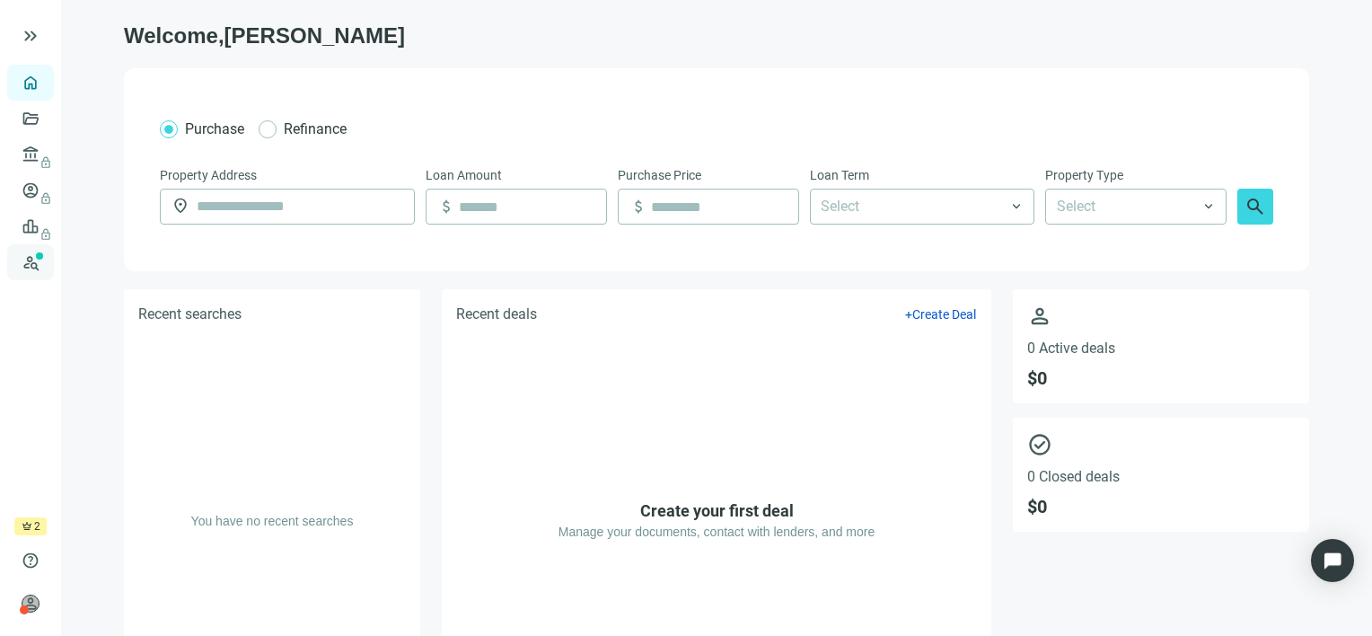
click at [45, 259] on link "Prospects New" at bounding box center [73, 262] width 57 height 36
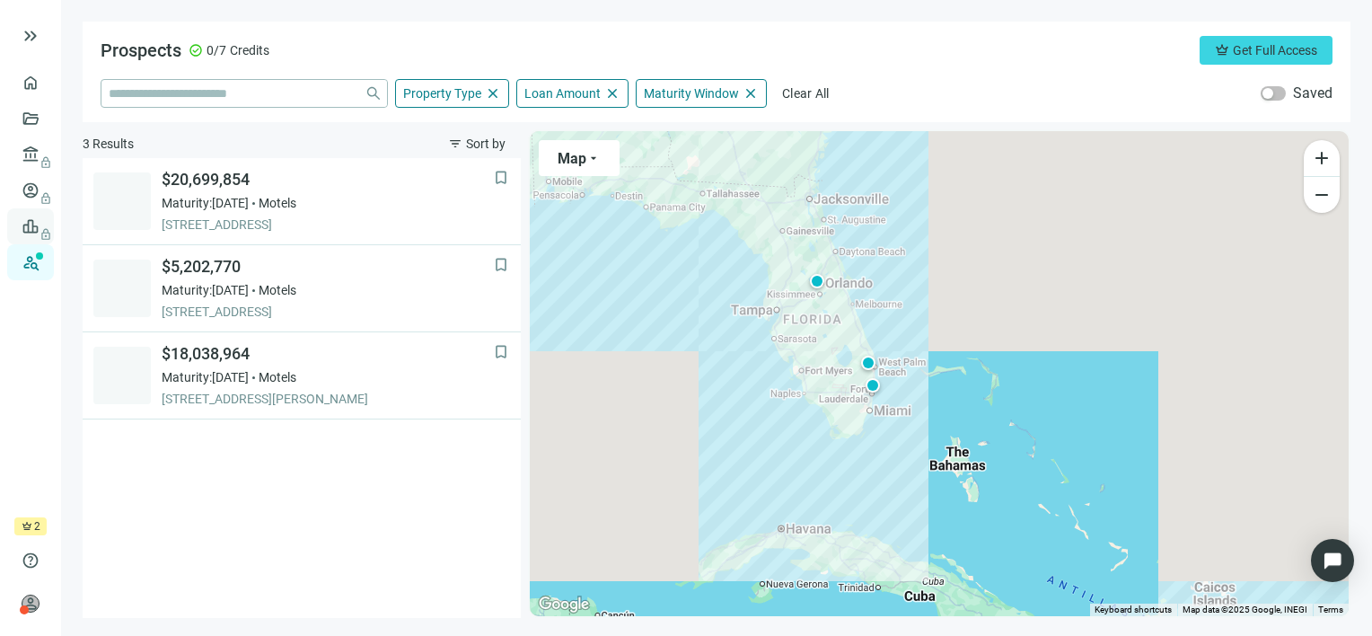
click at [30, 219] on span "lock" at bounding box center [32, 226] width 14 height 14
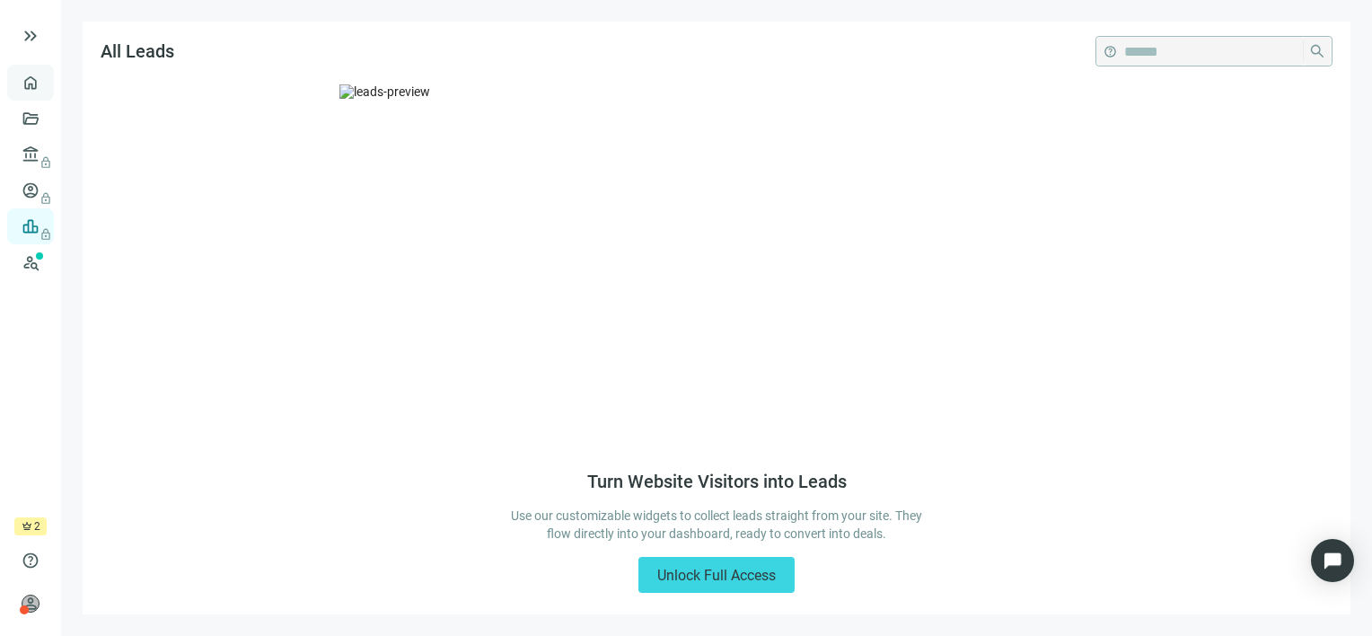
click at [45, 75] on link "Overview" at bounding box center [71, 82] width 53 height 14
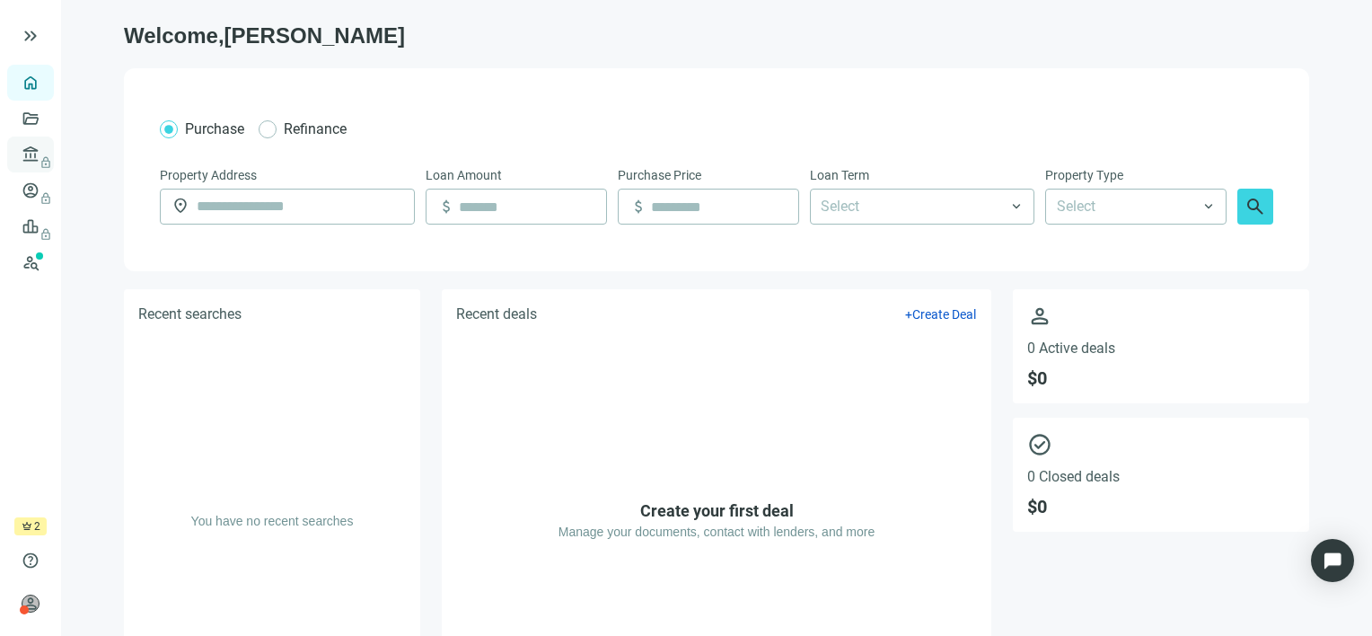
click at [45, 153] on link "Lenders lock" at bounding box center [68, 154] width 47 height 14
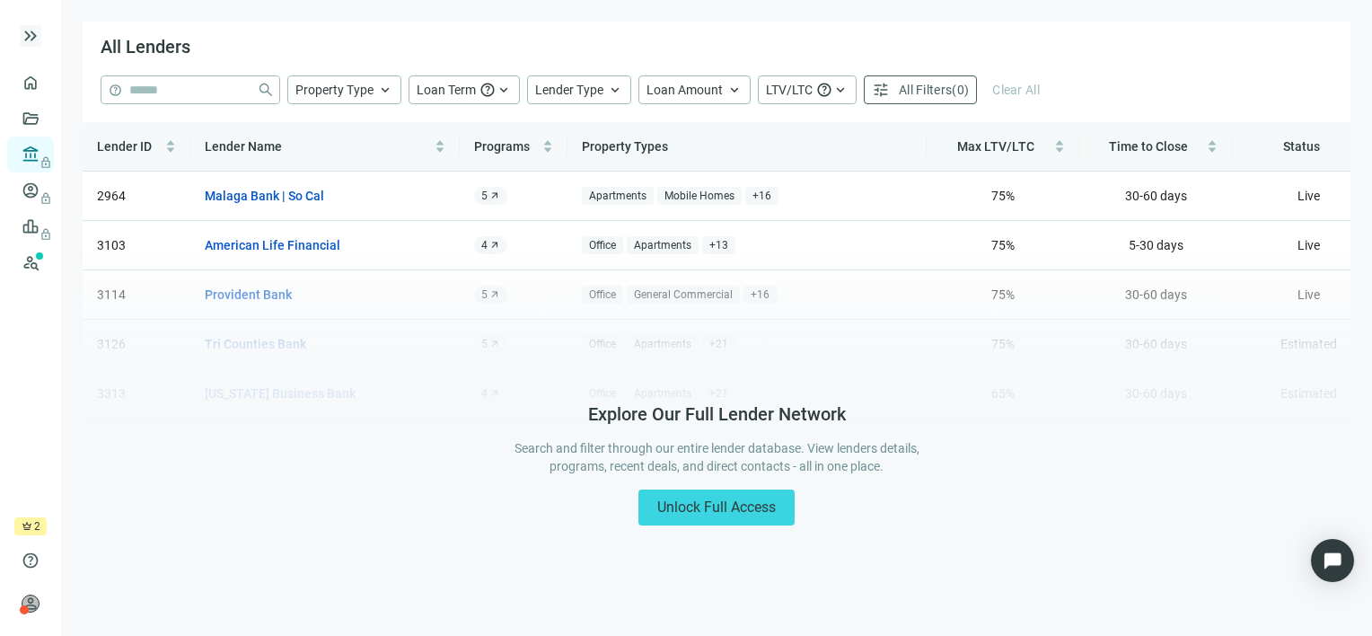
click at [32, 39] on span "keyboard_double_arrow_right" at bounding box center [31, 36] width 22 height 22
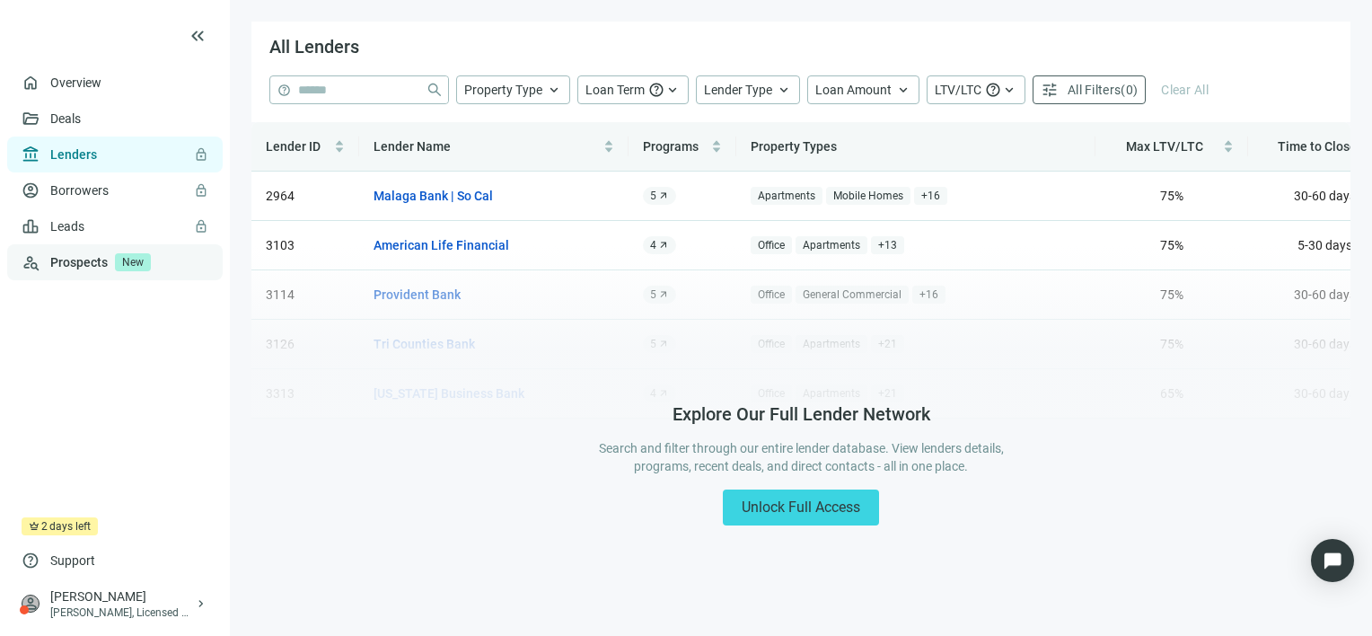
click at [136, 261] on span "New" at bounding box center [133, 262] width 36 height 18
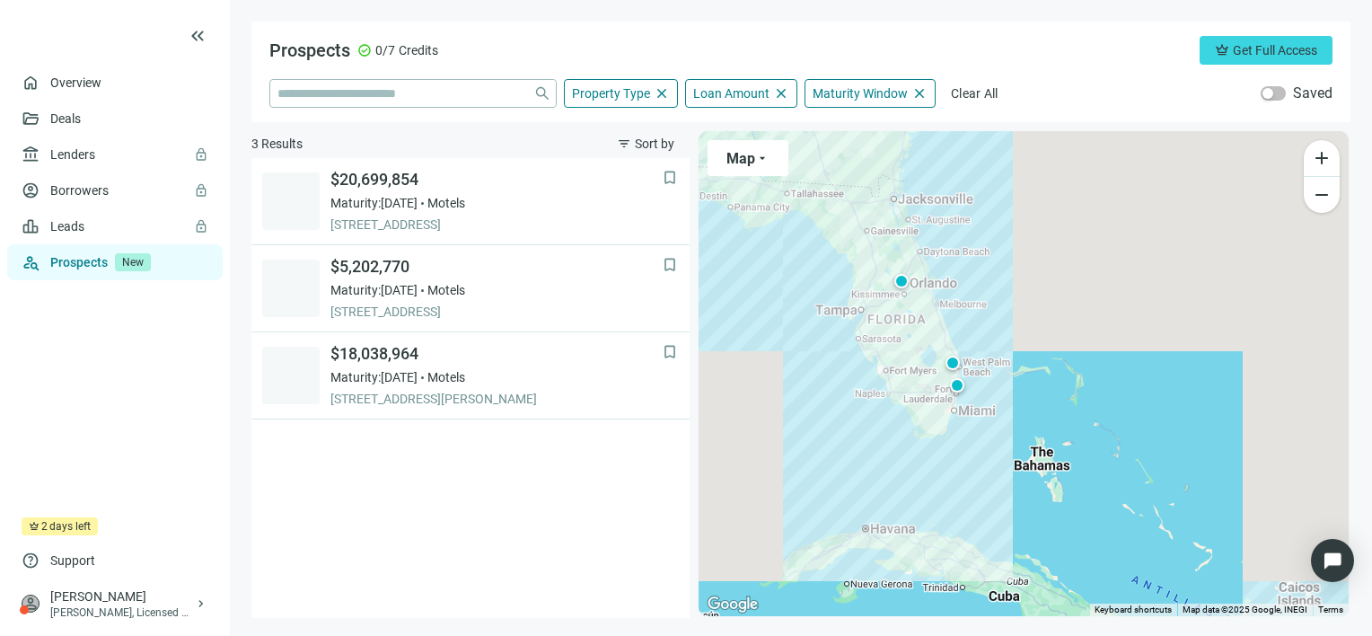
click at [81, 521] on span "days left" at bounding box center [69, 526] width 41 height 18
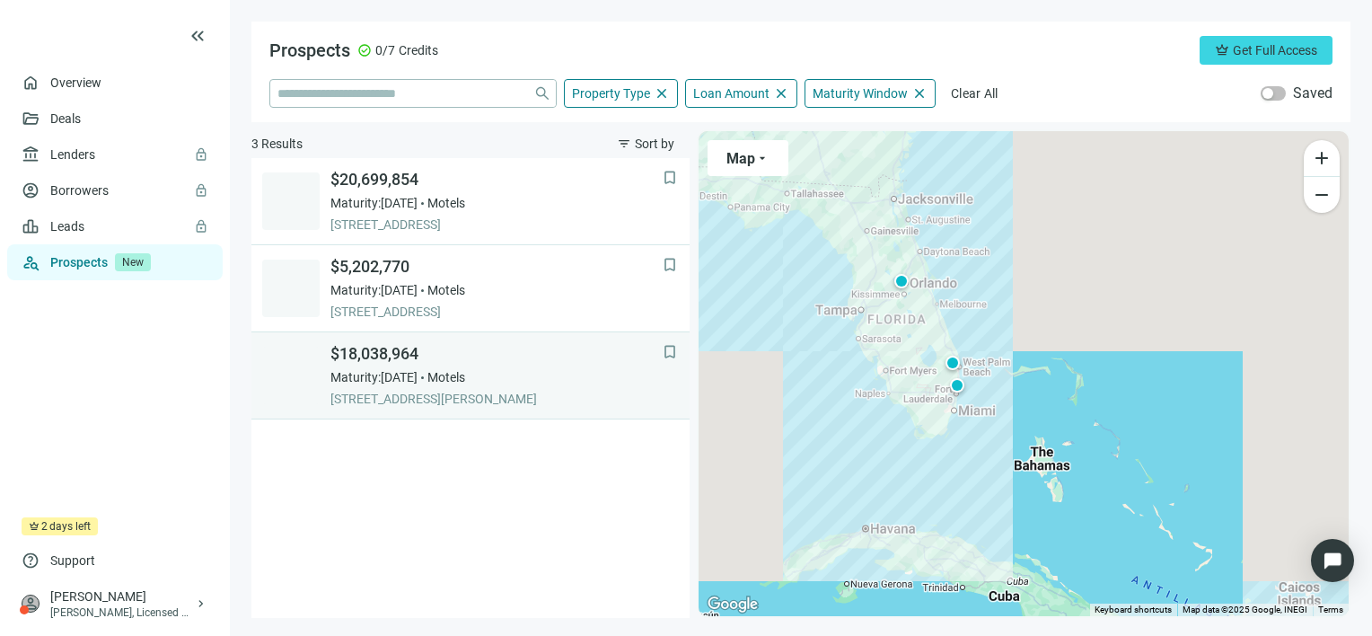
click at [413, 377] on span "Maturity: 12.31.2025" at bounding box center [373, 377] width 87 height 18
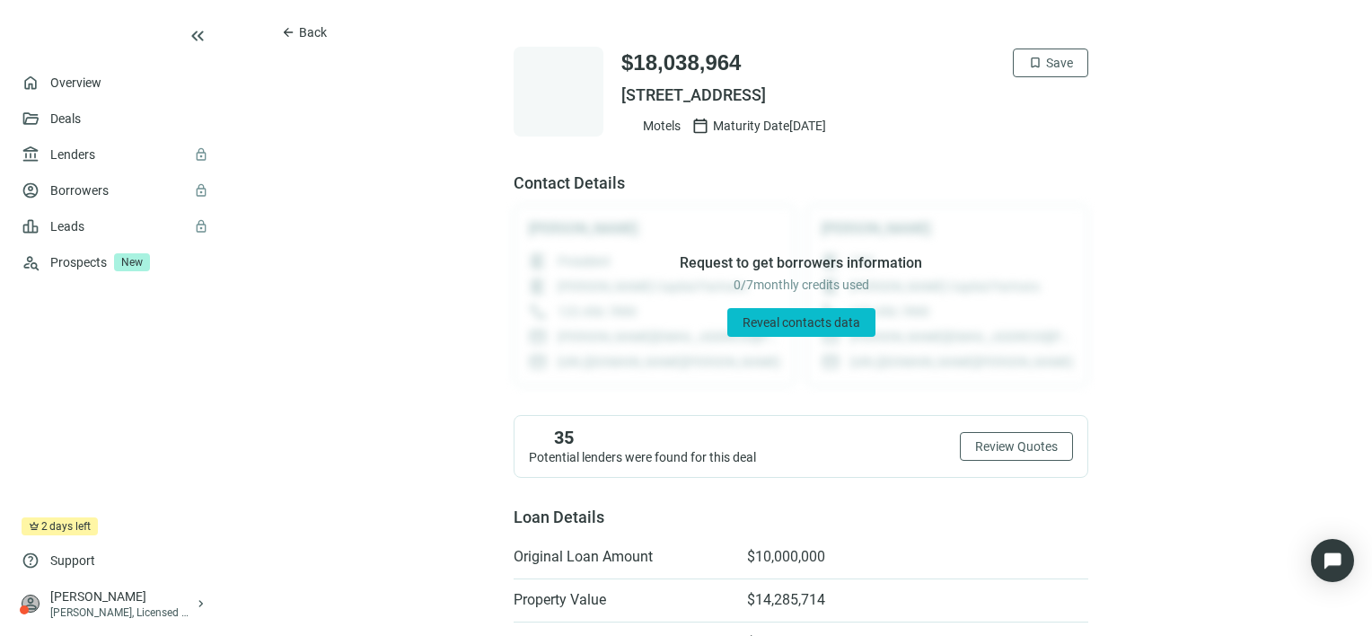
click at [808, 323] on span "Reveal contacts data" at bounding box center [801, 322] width 118 height 14
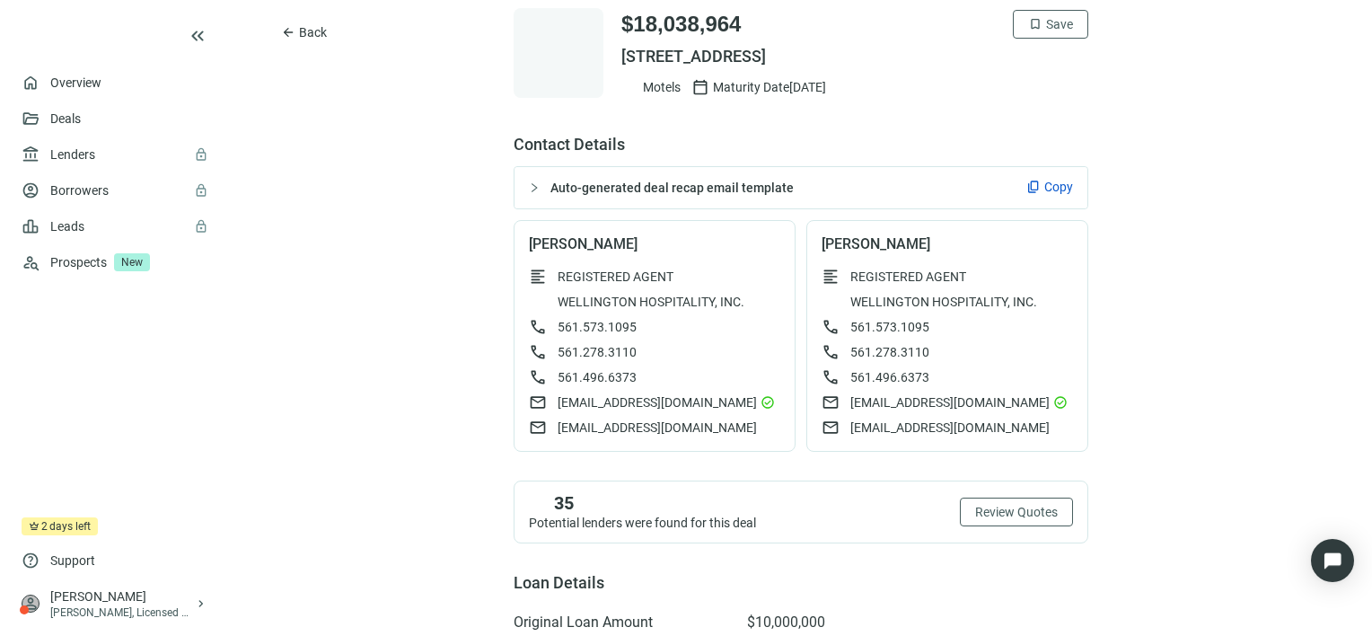
scroll to position [44, 0]
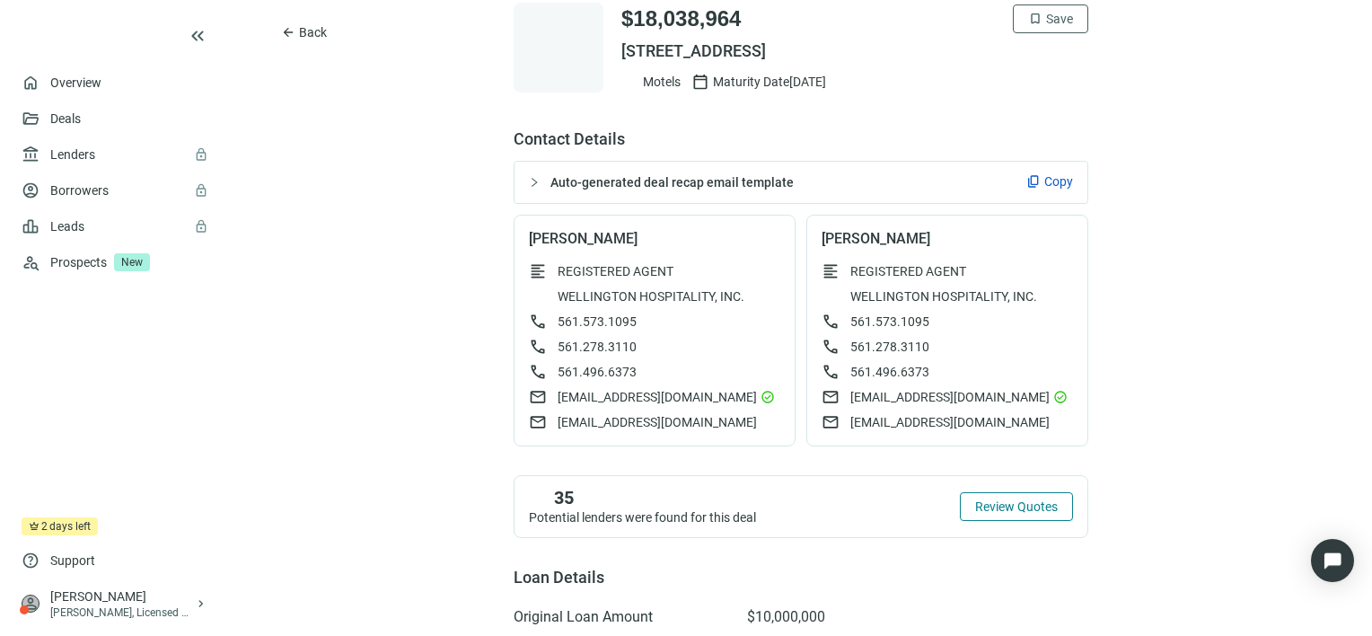
click at [1032, 510] on span "Review Quotes" at bounding box center [1016, 506] width 83 height 14
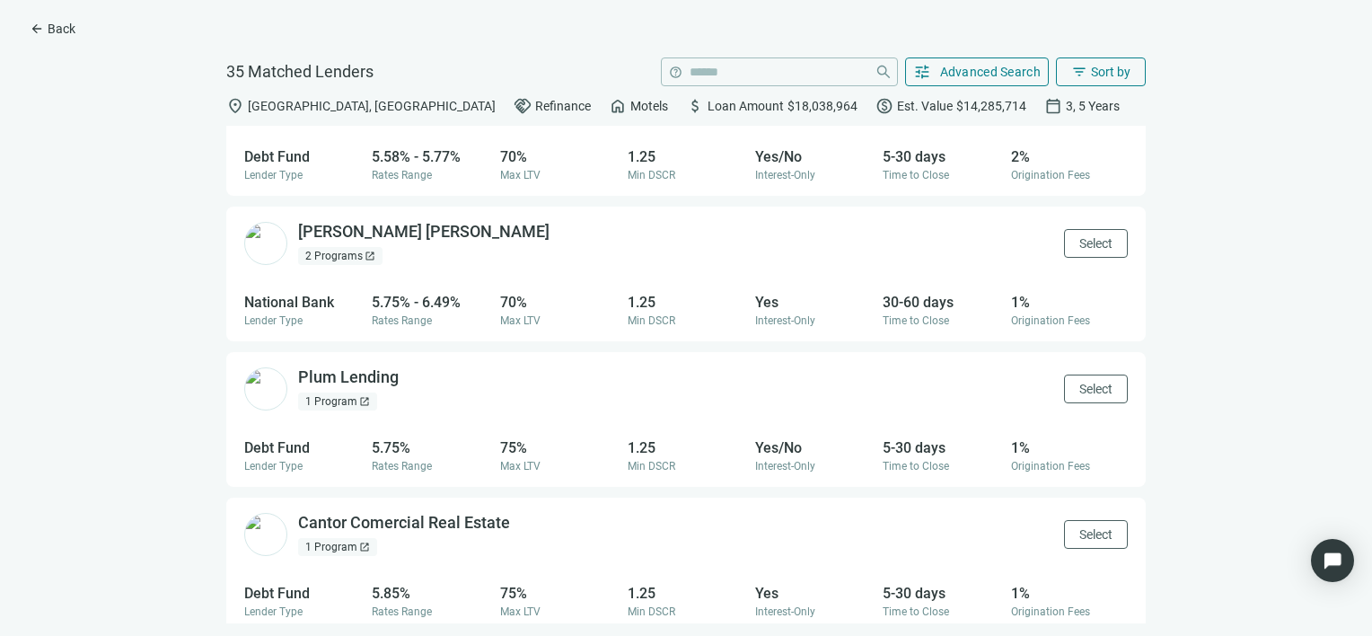
scroll to position [526, 0]
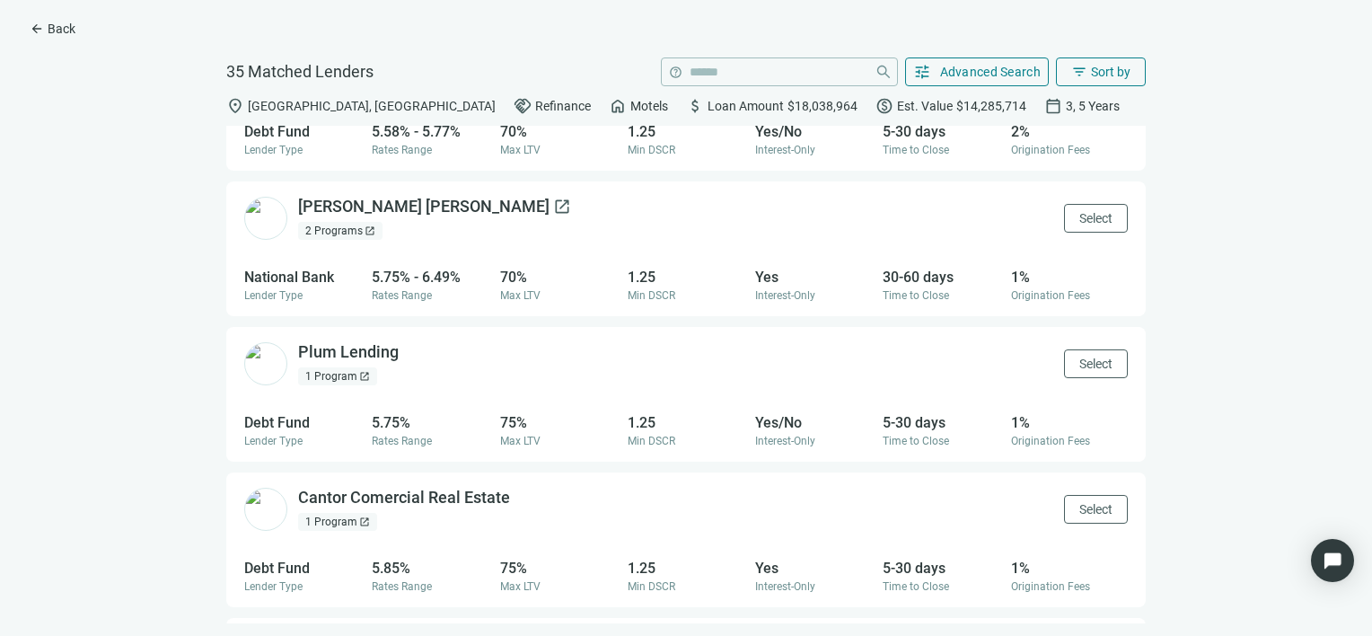
click at [379, 200] on div "Morgan Stanley open_in_new" at bounding box center [434, 207] width 273 height 22
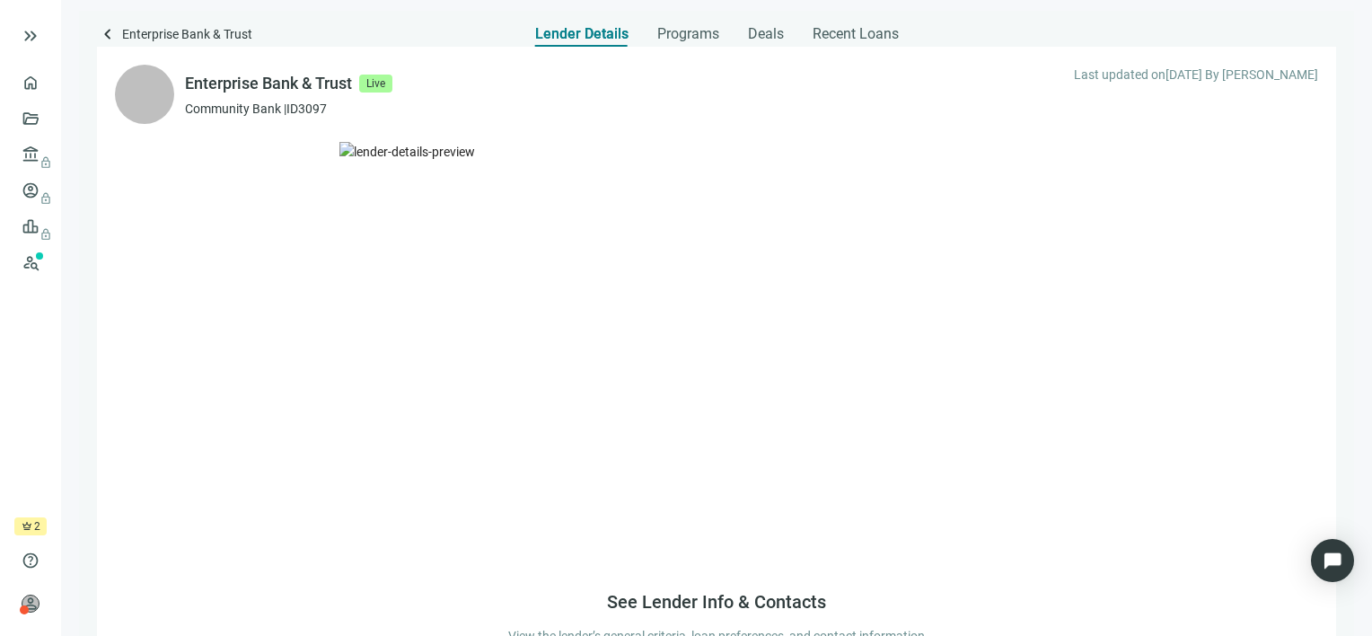
scroll to position [99, 0]
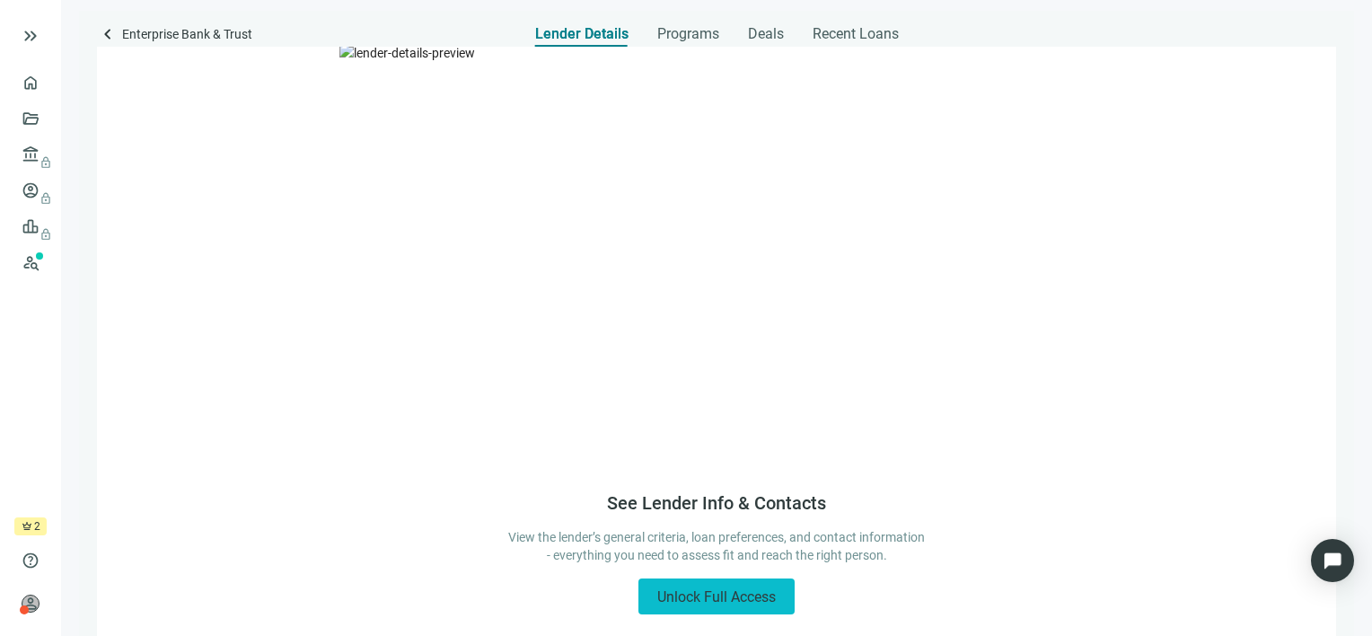
click at [733, 599] on span "Unlock Full Access" at bounding box center [716, 596] width 119 height 17
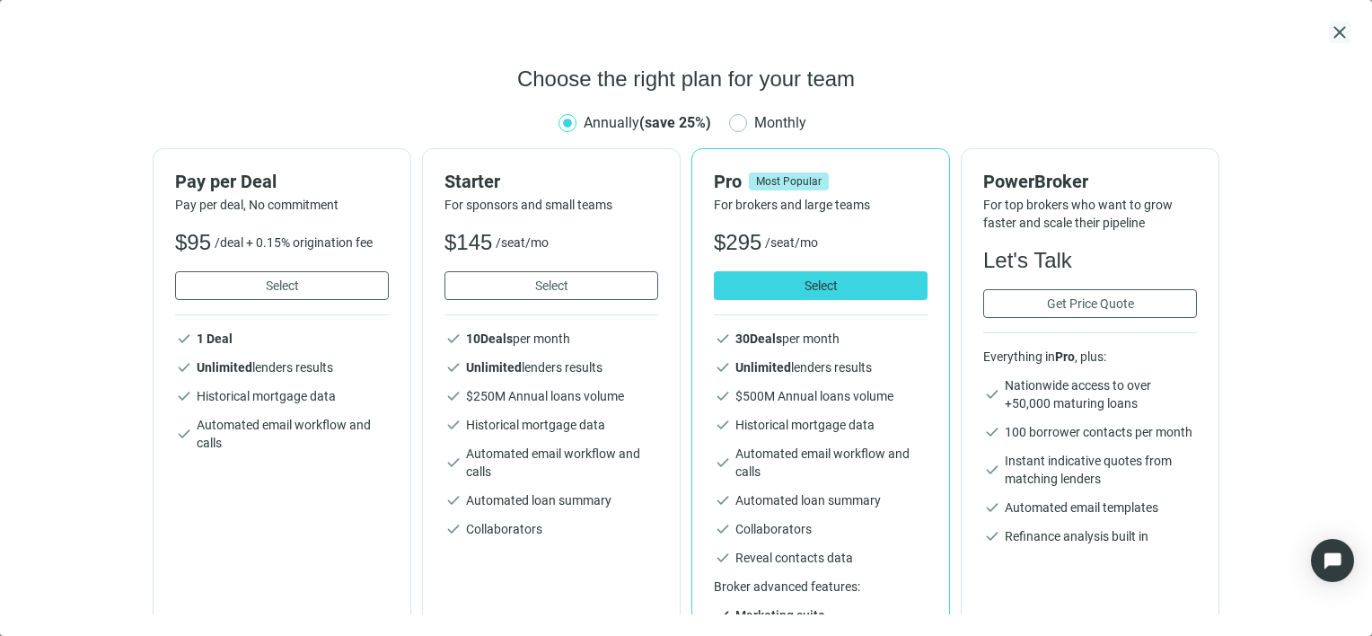
click at [1333, 24] on span "close" at bounding box center [1340, 33] width 22 height 22
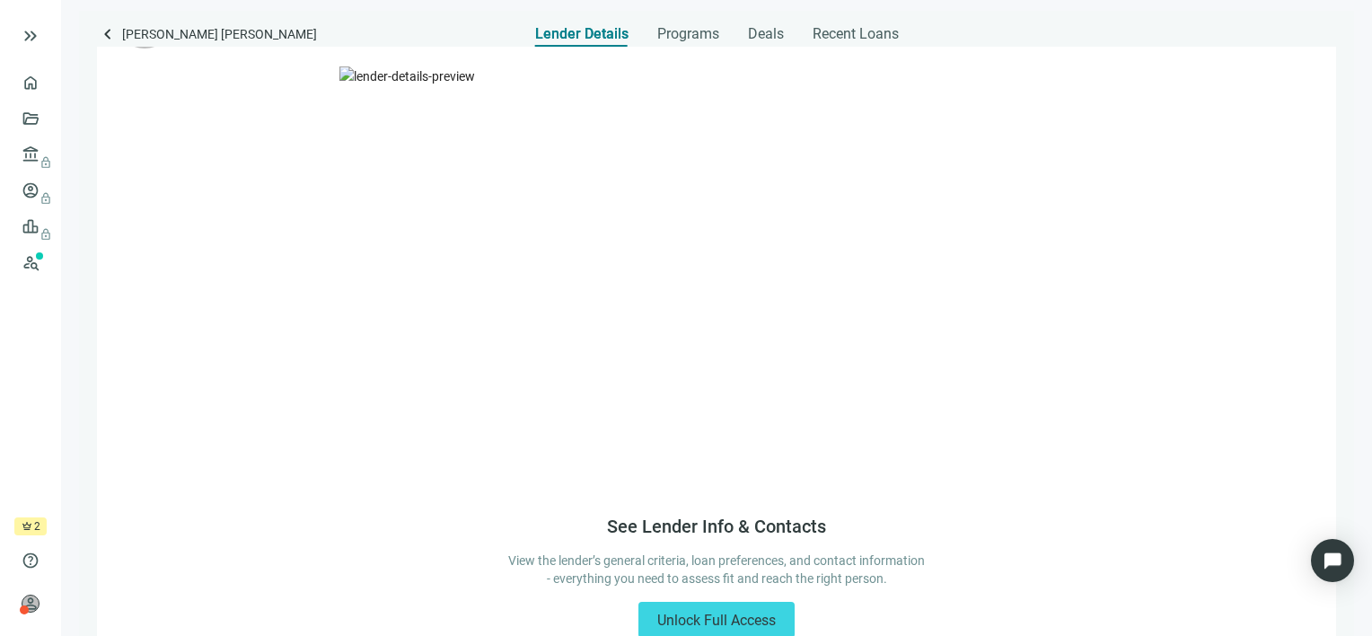
scroll to position [99, 0]
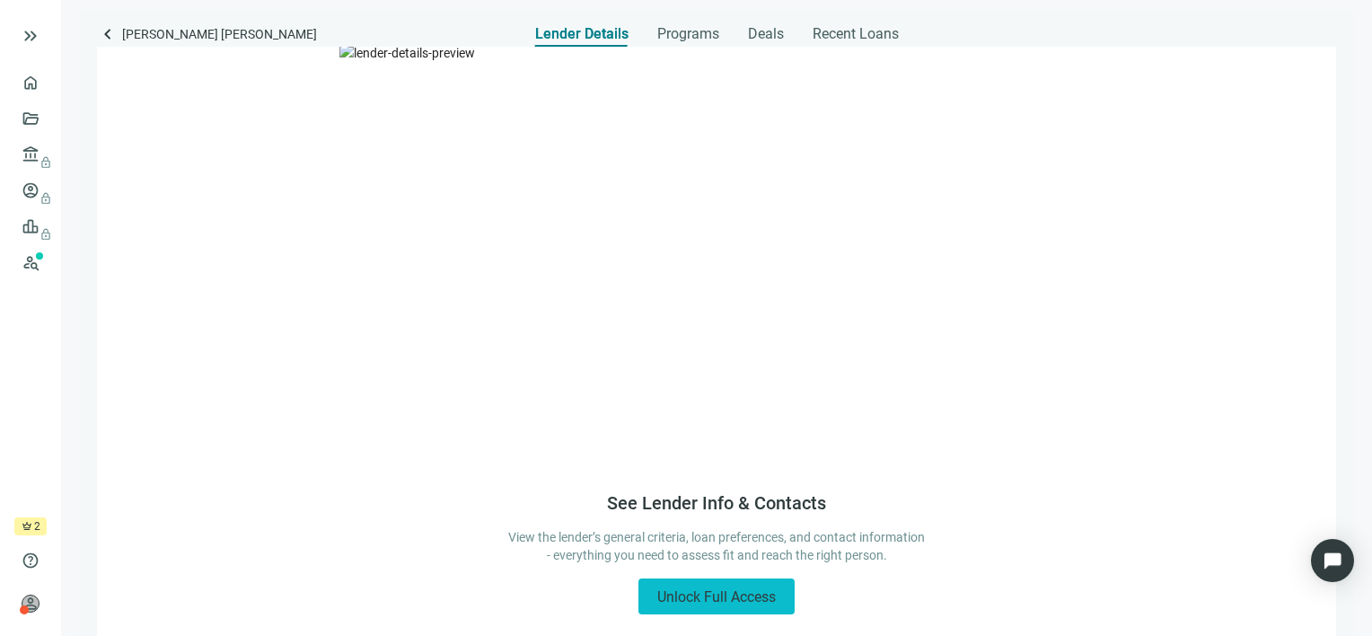
click at [753, 596] on span "Unlock Full Access" at bounding box center [716, 596] width 119 height 17
